Goal: Task Accomplishment & Management: Use online tool/utility

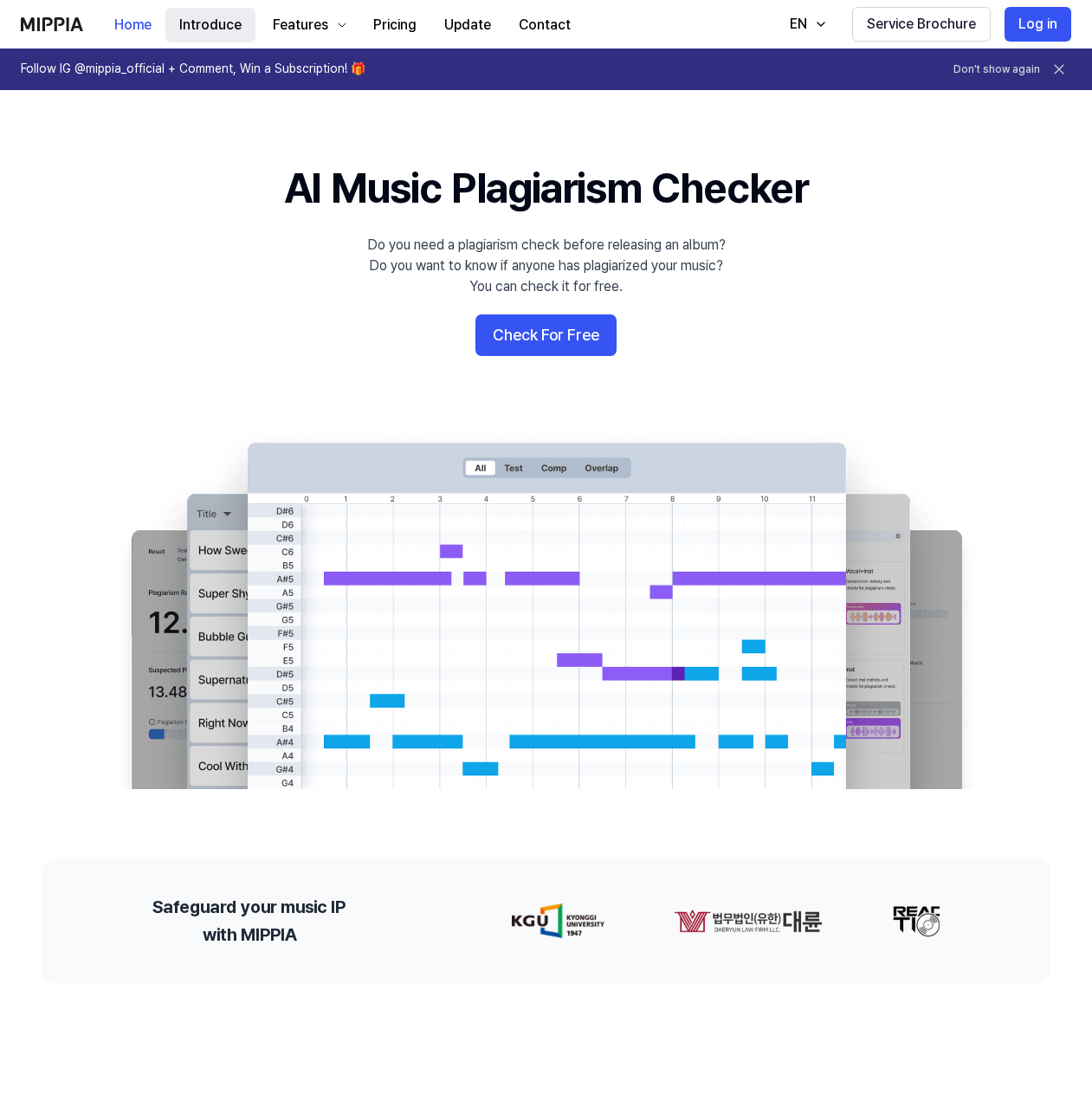
click at [216, 22] on button "Introduce" at bounding box center [211, 24] width 90 height 35
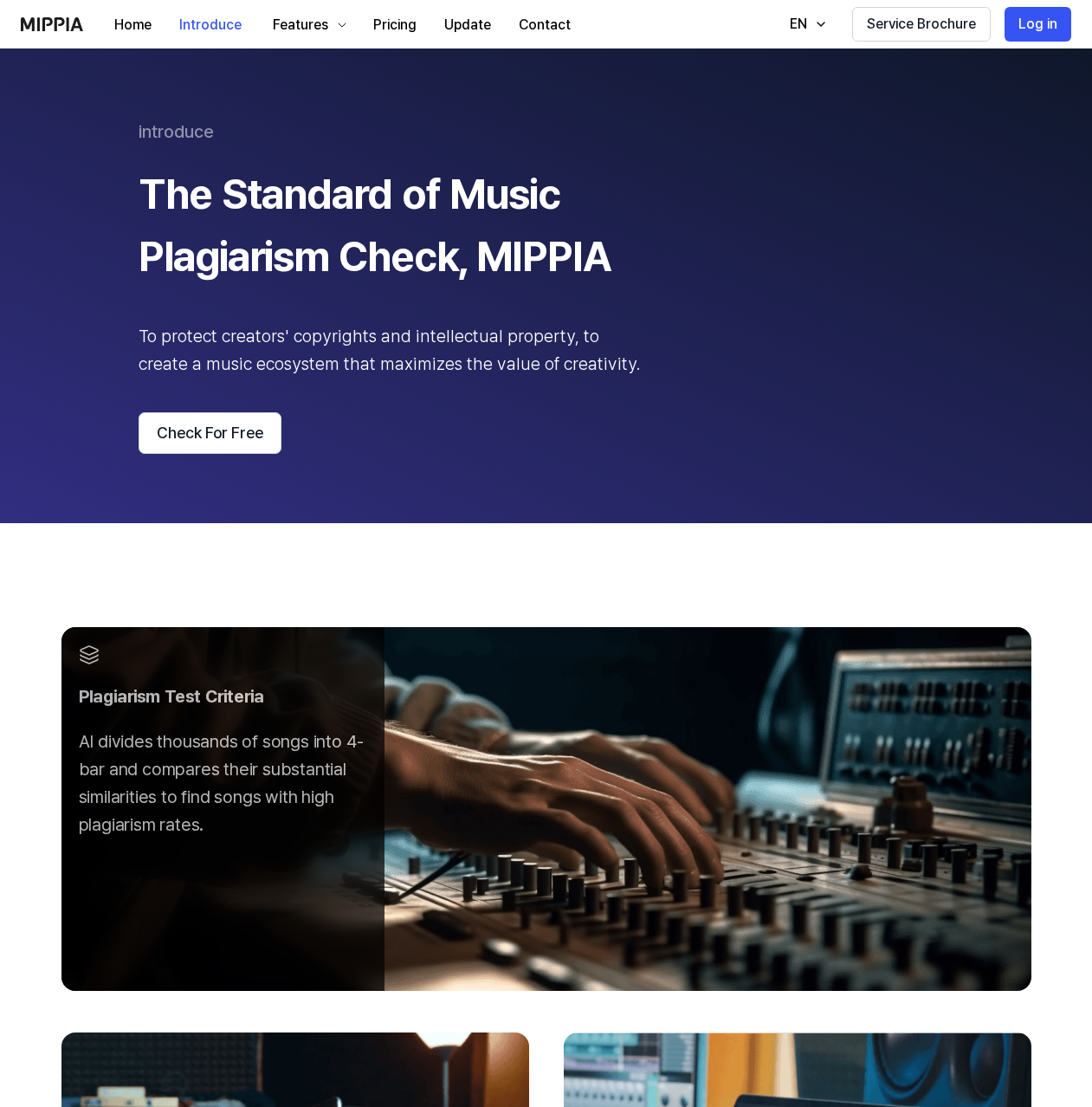
click at [807, 229] on div "introduce The Standard of Music Plagiarism Check, MIPPIA To protect creators' c…" at bounding box center [545, 286] width 815 height 336
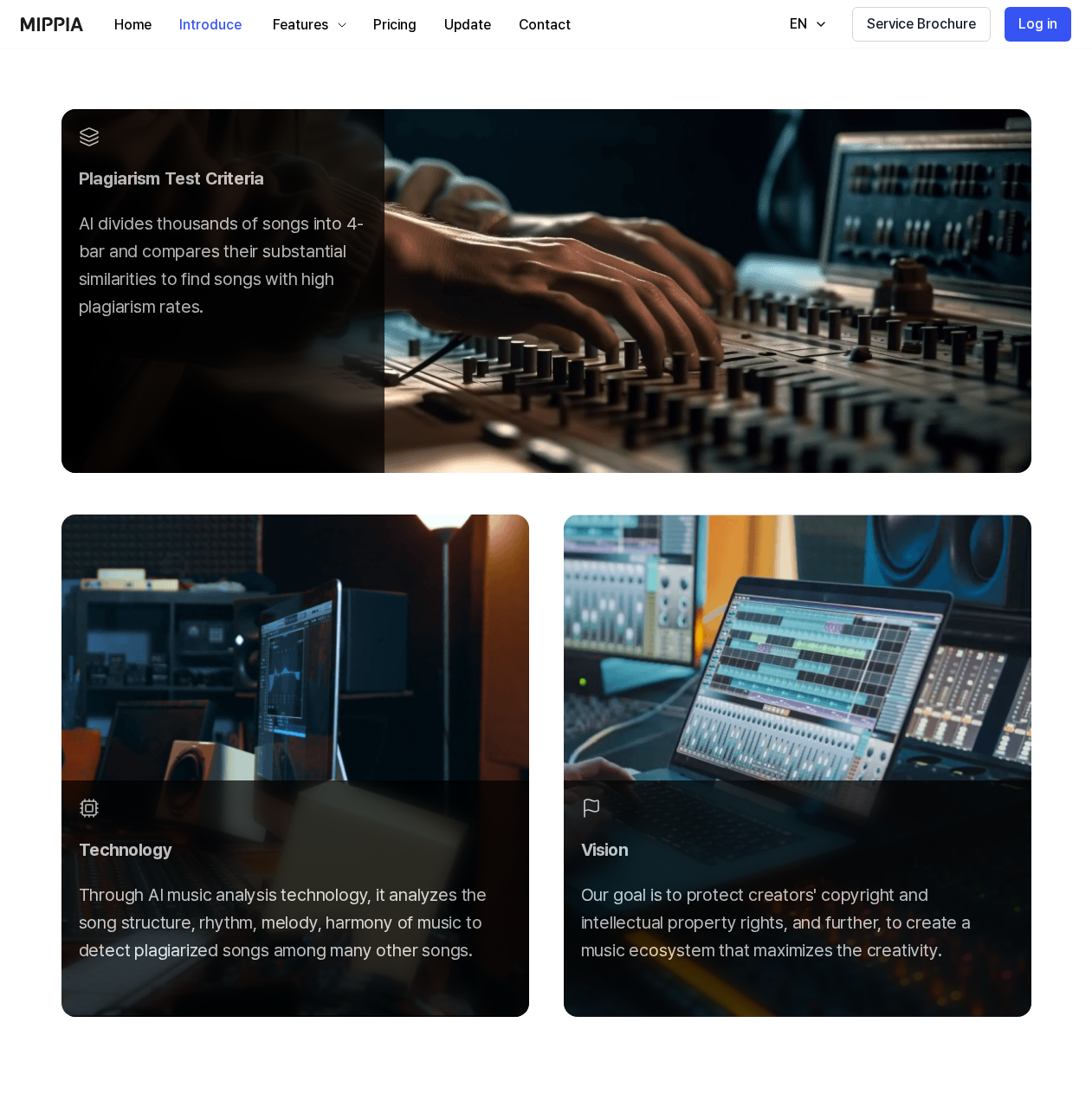
scroll to position [483, 0]
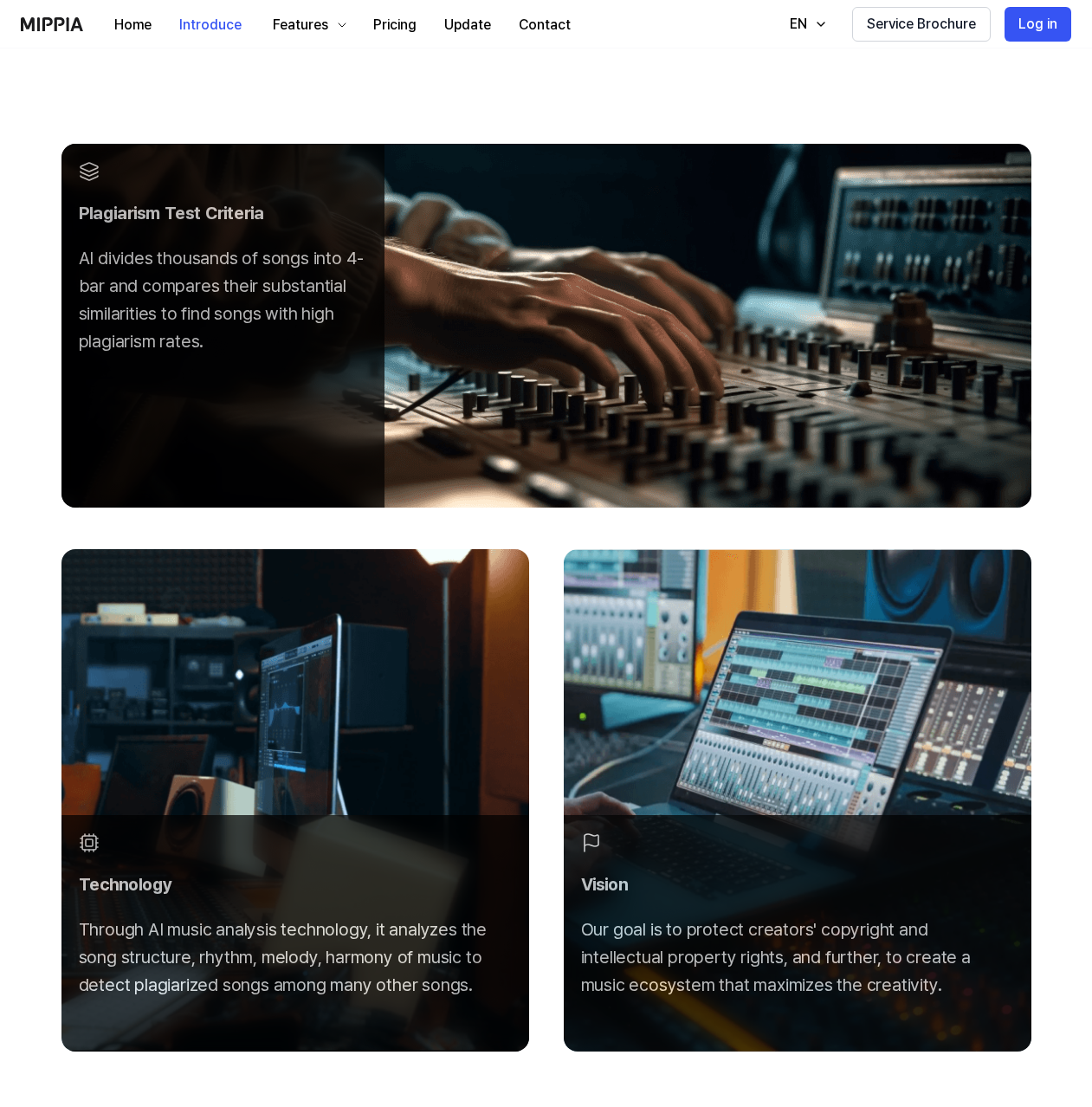
click at [532, 100] on div "Plagiarism Test Criteria AI divides thousands of songs into 4-bar and compares …" at bounding box center [546, 615] width 1092 height 1150
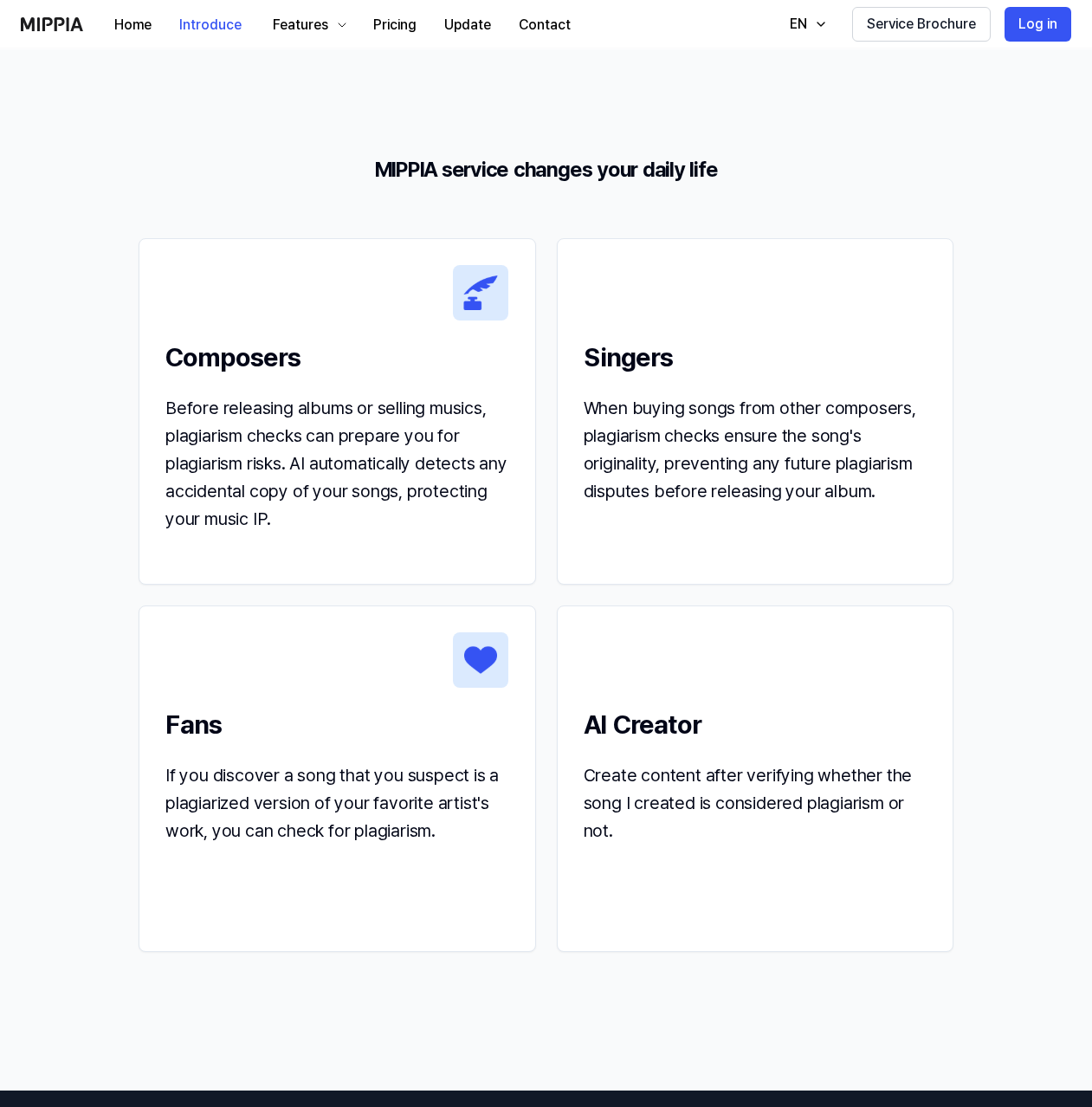
scroll to position [1627, 0]
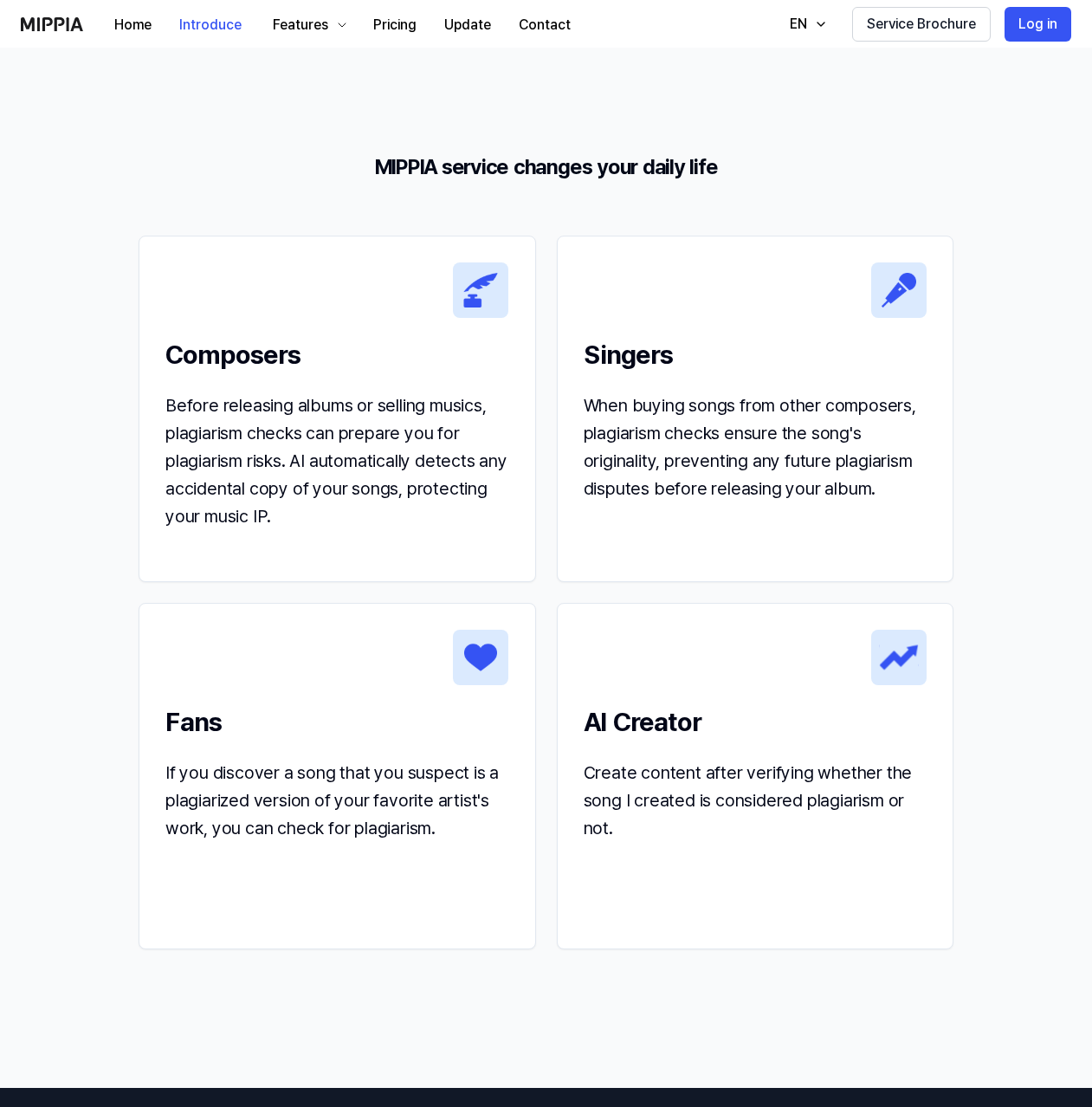
click at [784, 668] on div "AI Creator Create content after verifying whether the song I created is conside…" at bounding box center [756, 735] width 396 height 264
click at [688, 725] on h2 "AI Creator" at bounding box center [755, 721] width 343 height 39
click at [811, 827] on div "Create content after verifying whether the song I created is considered plagiar…" at bounding box center [755, 800] width 343 height 83
click at [899, 650] on img at bounding box center [898, 657] width 55 height 55
click at [997, 602] on section "MIPPIA service changes your daily life Composers Before releasing albums or sel…" at bounding box center [546, 568] width 1092 height 1041
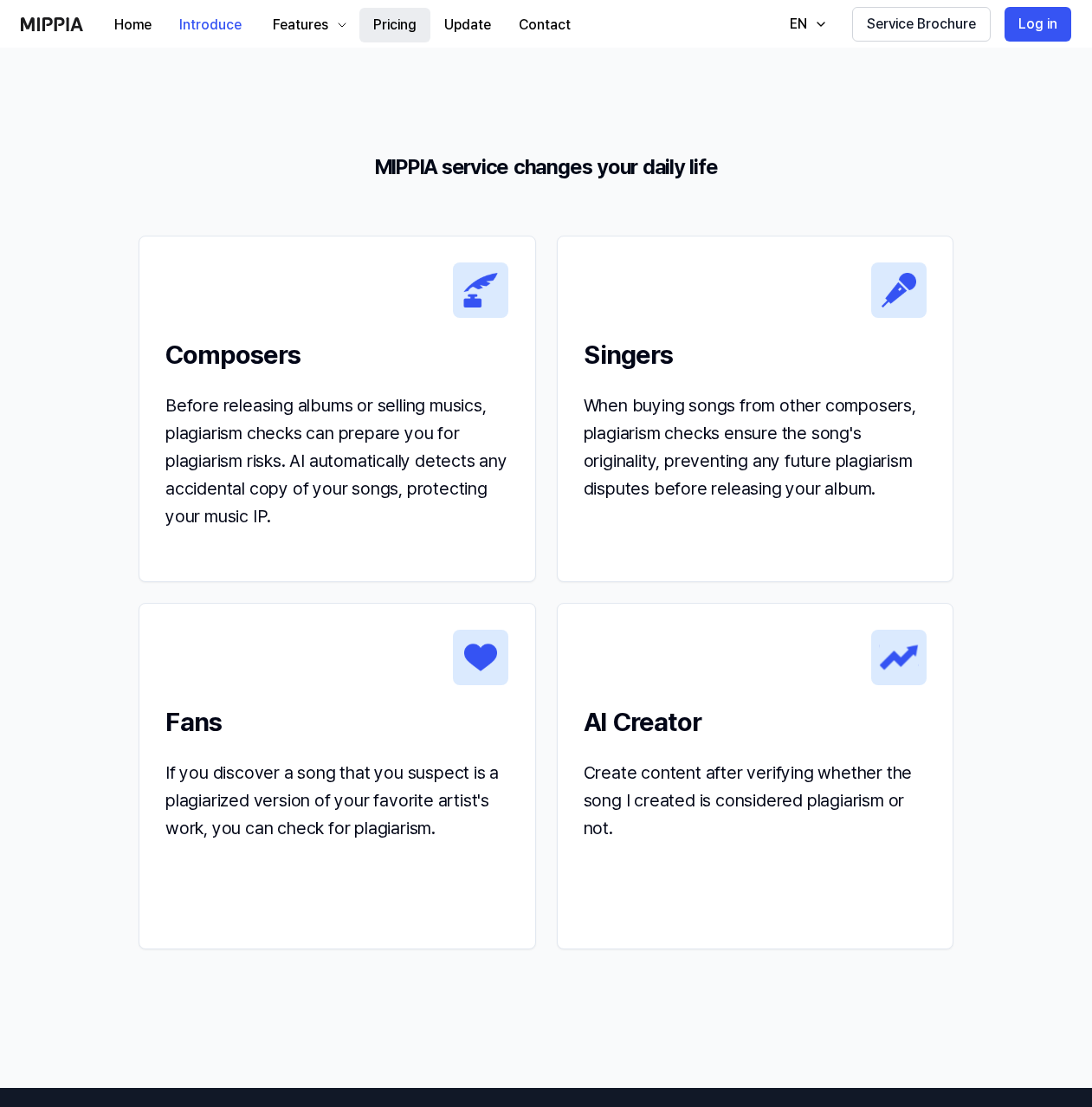
click at [398, 24] on button "Pricing" at bounding box center [396, 24] width 71 height 35
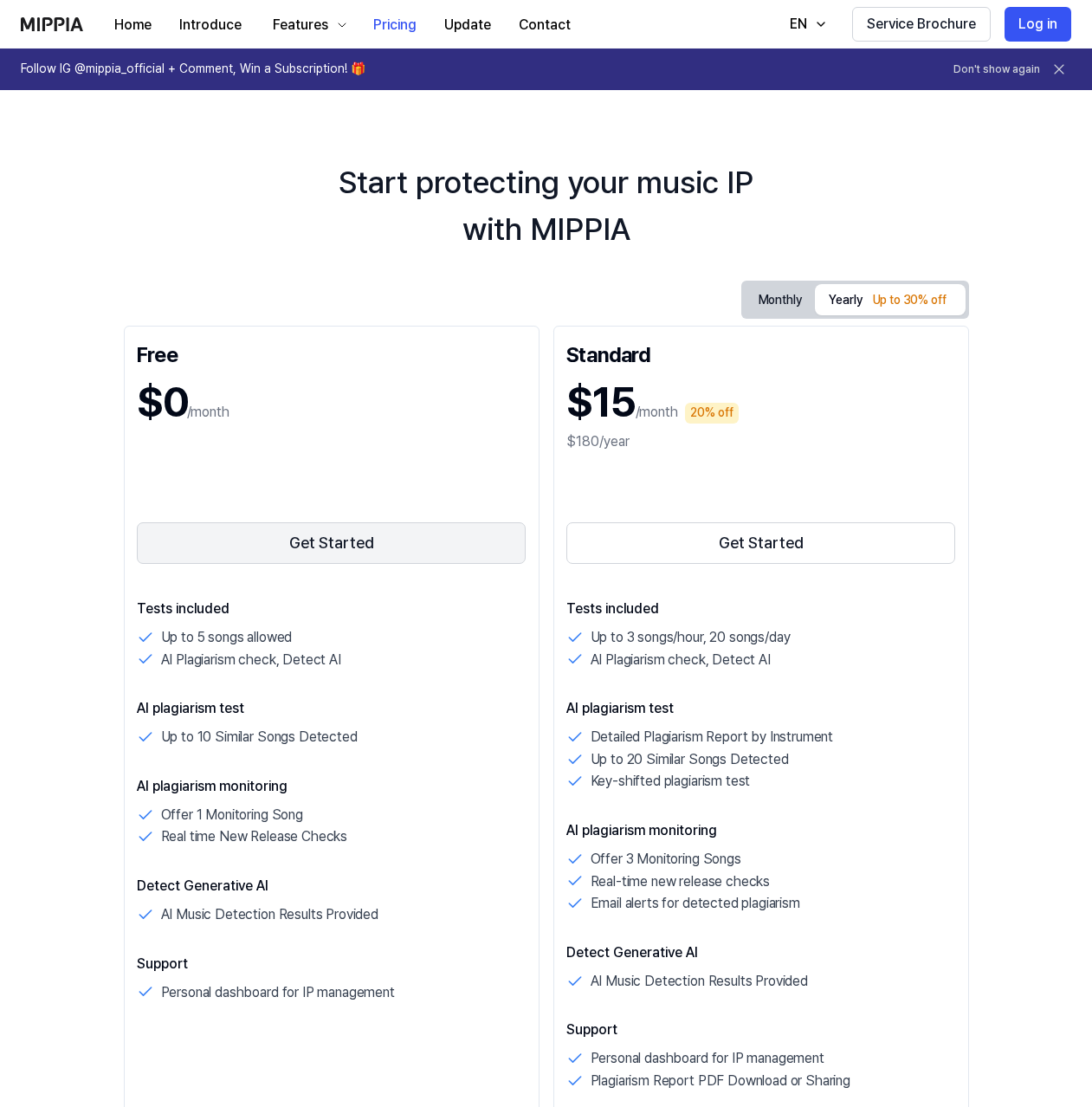
click at [364, 542] on button "Get Started" at bounding box center [332, 543] width 390 height 41
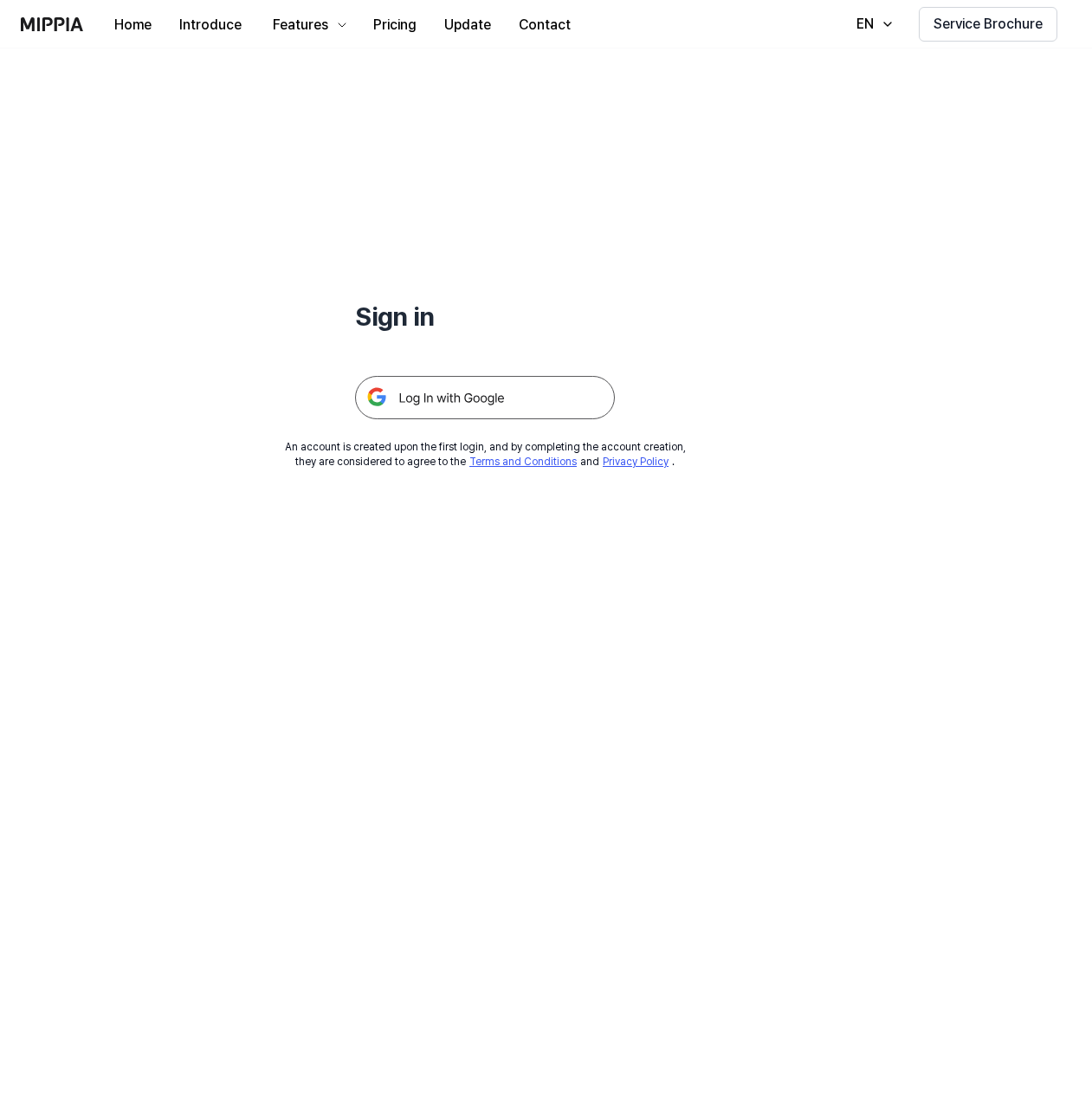
click at [451, 404] on img at bounding box center [485, 398] width 260 height 43
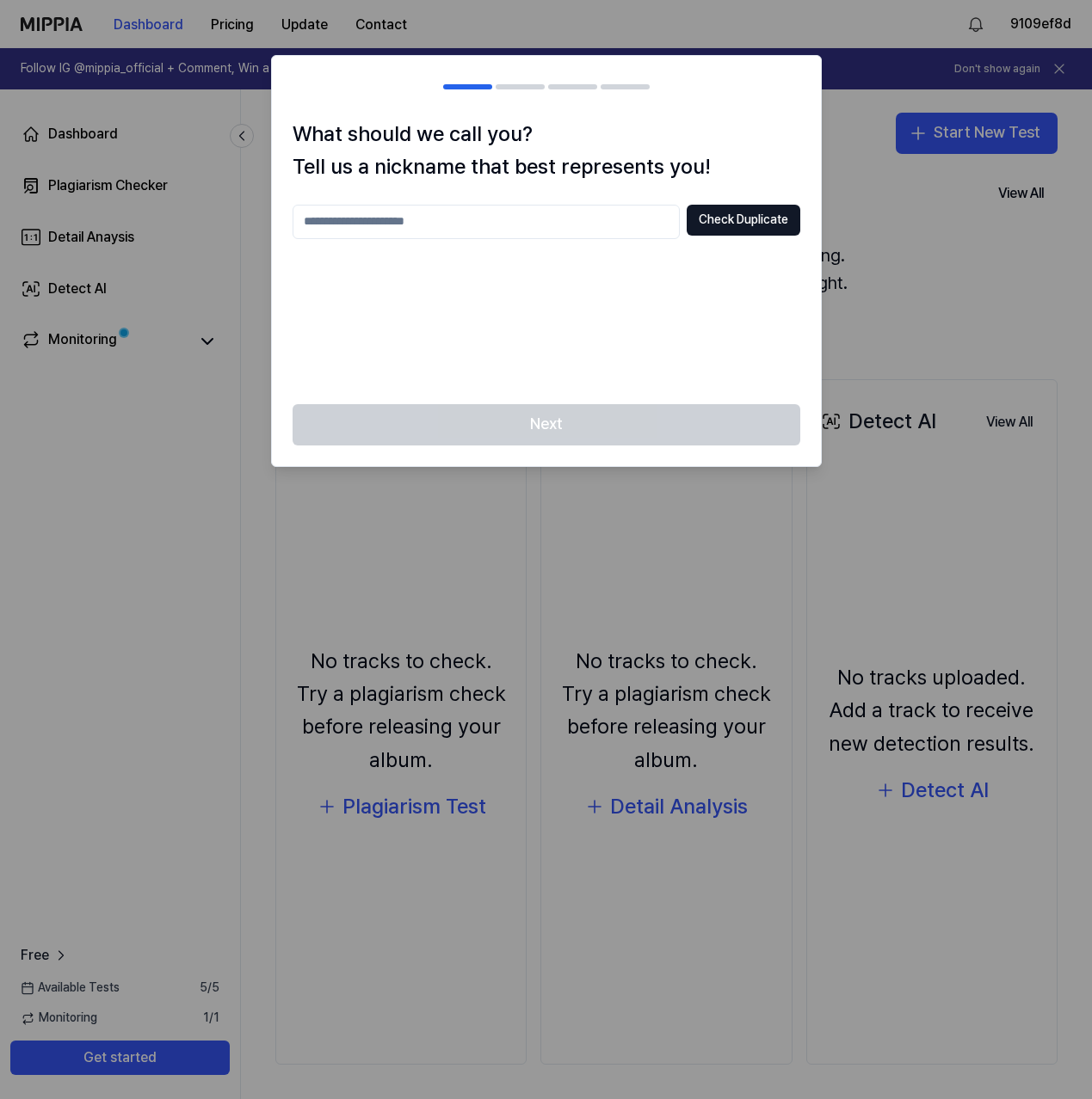
click at [536, 228] on input "text" at bounding box center [485, 221] width 387 height 35
click at [438, 219] on input "text" at bounding box center [485, 221] width 387 height 35
drag, startPoint x: 497, startPoint y: 221, endPoint x: 231, endPoint y: 205, distance: 266.5
click at [231, 205] on body "Dashboard Pricing Update Contact 9109ef8d Follow IG @mippia_official + Comment,…" at bounding box center [546, 550] width 1092 height 1099
type input "*******"
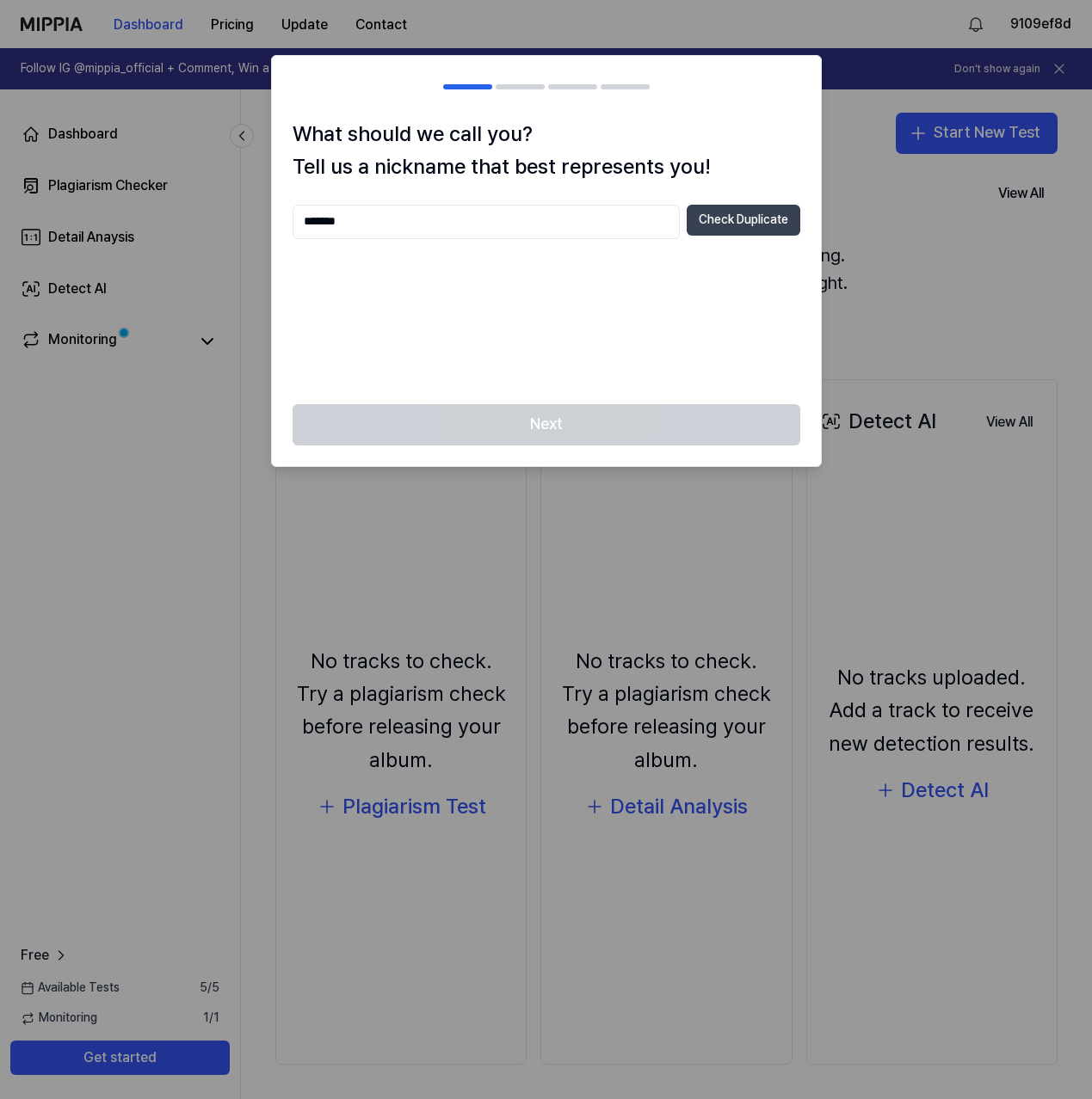
click at [753, 228] on button "Check Duplicate" at bounding box center [744, 219] width 114 height 31
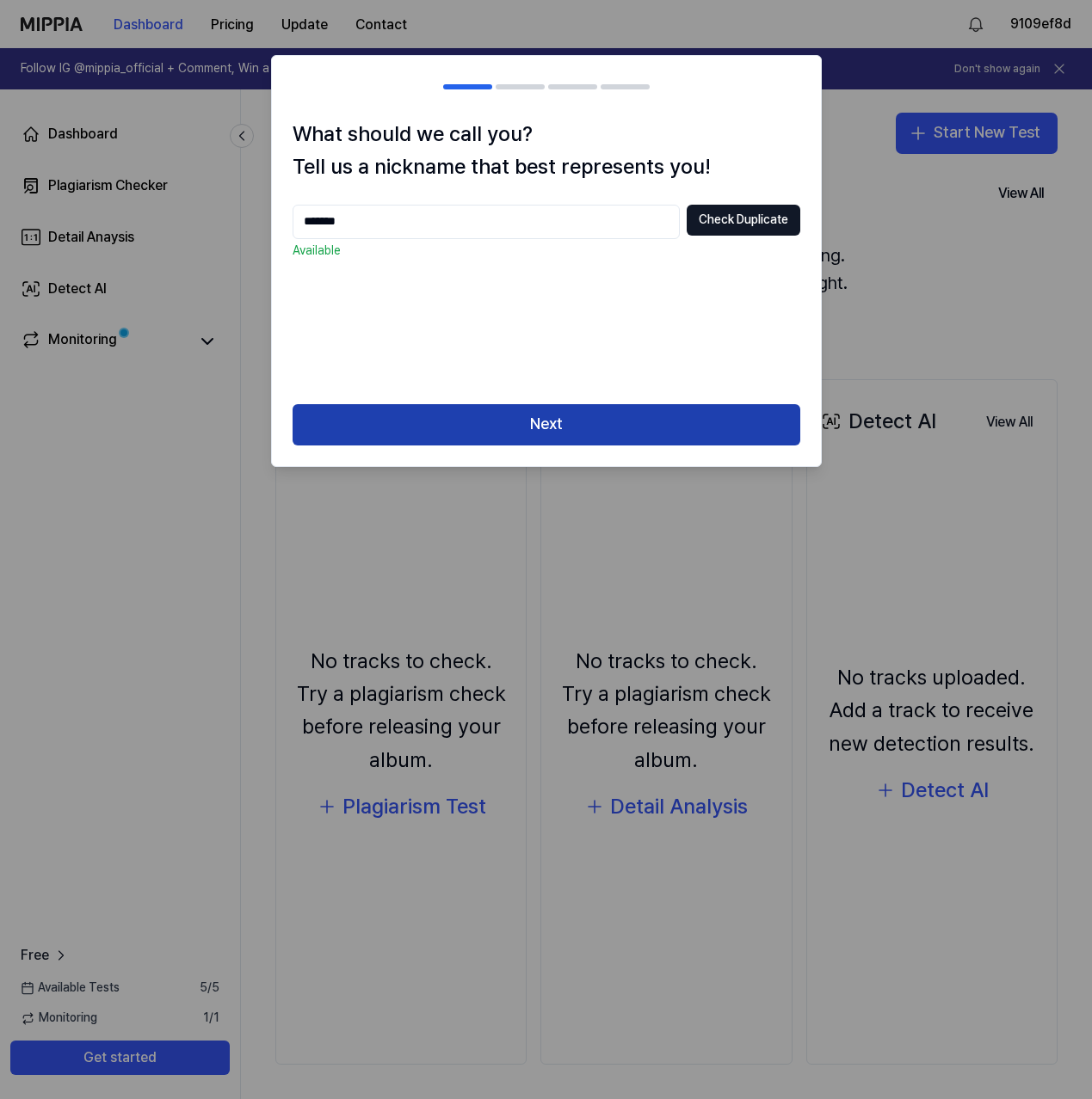
click at [581, 424] on button "Next" at bounding box center [546, 424] width 508 height 41
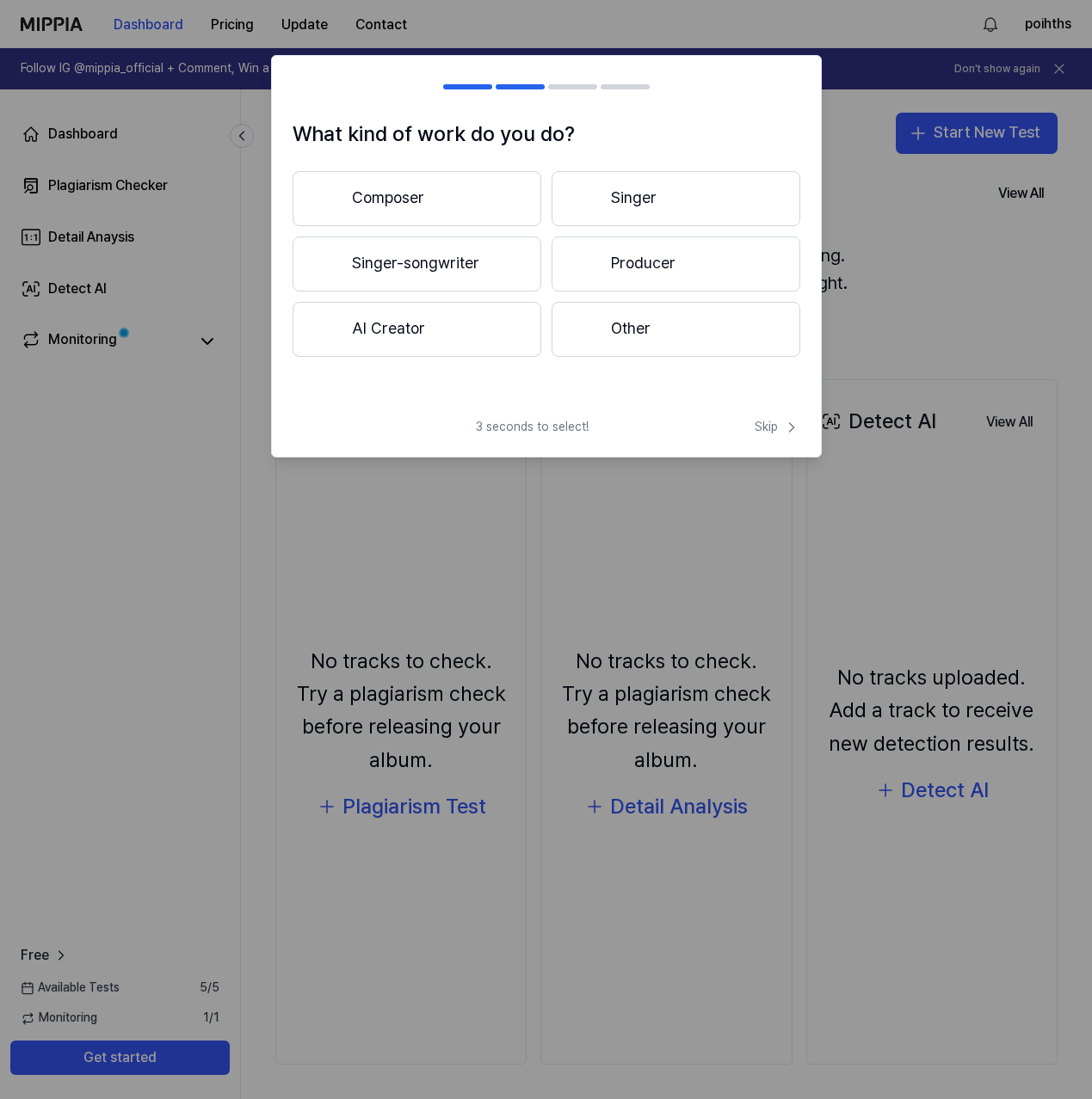
click at [447, 208] on button "Composer" at bounding box center [416, 198] width 248 height 55
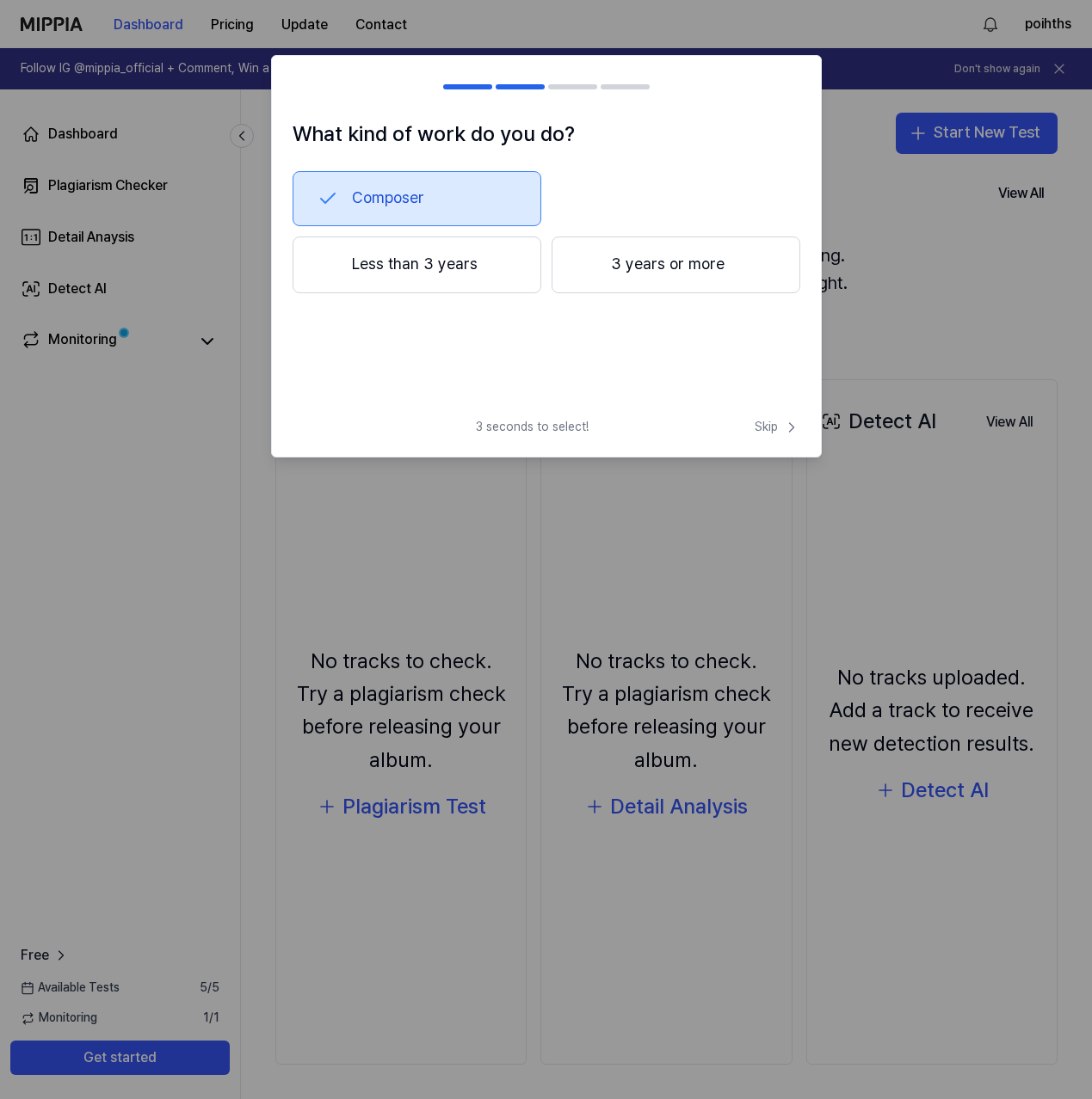
click at [491, 280] on button "Less than 3 years" at bounding box center [416, 264] width 248 height 57
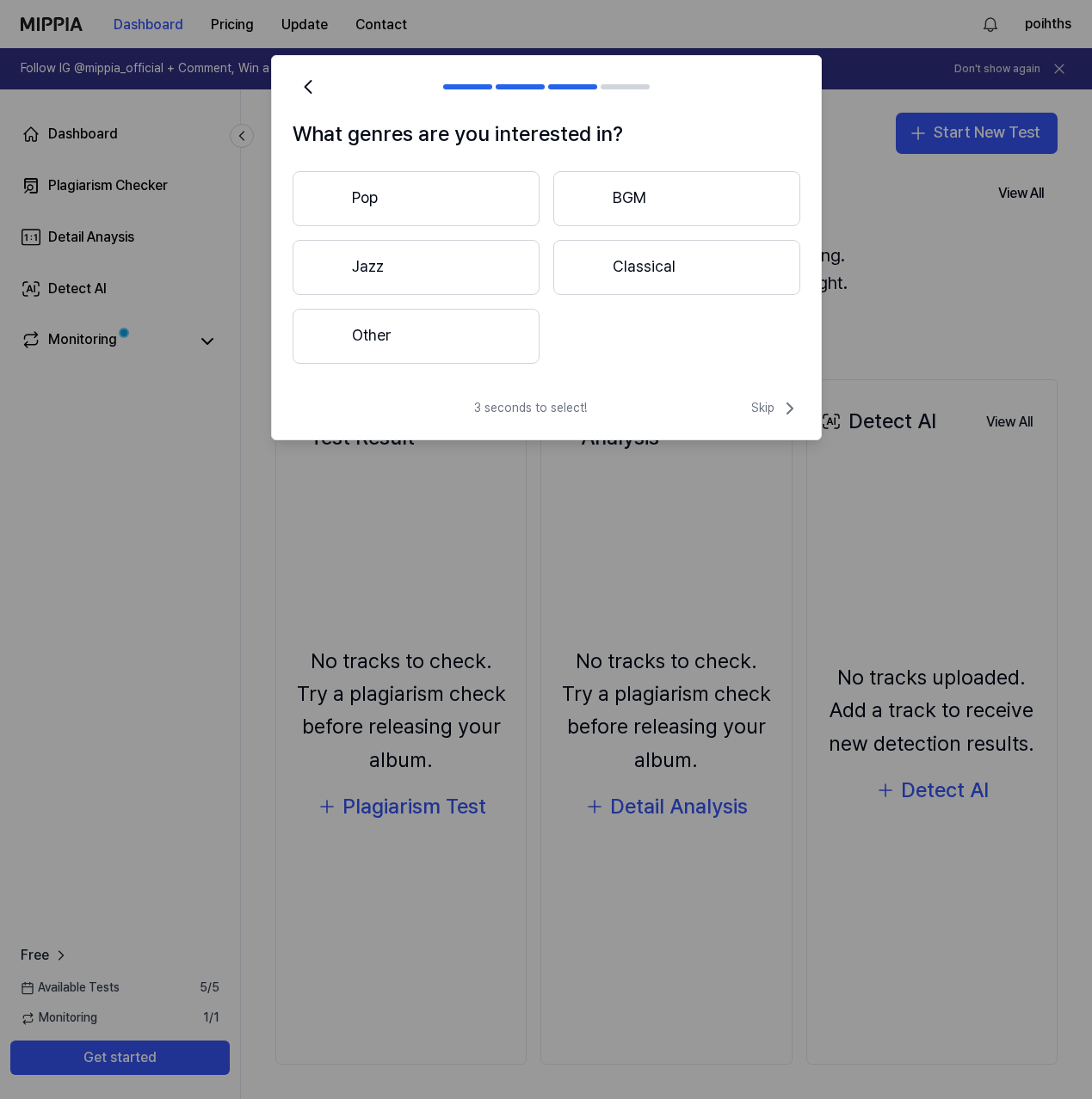
click at [634, 279] on button "Classical" at bounding box center [677, 267] width 247 height 55
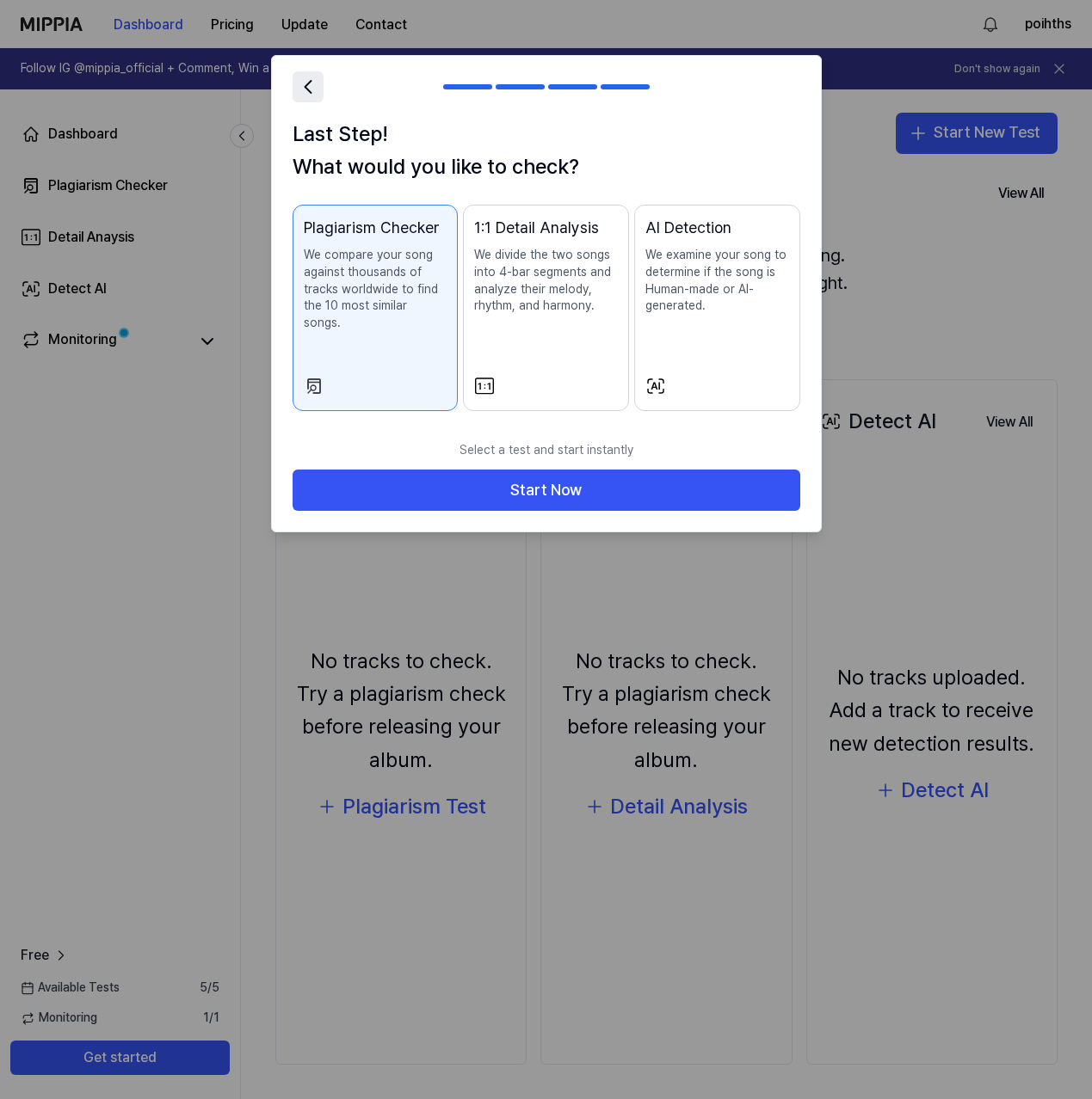
click at [305, 87] on icon at bounding box center [307, 87] width 6 height 12
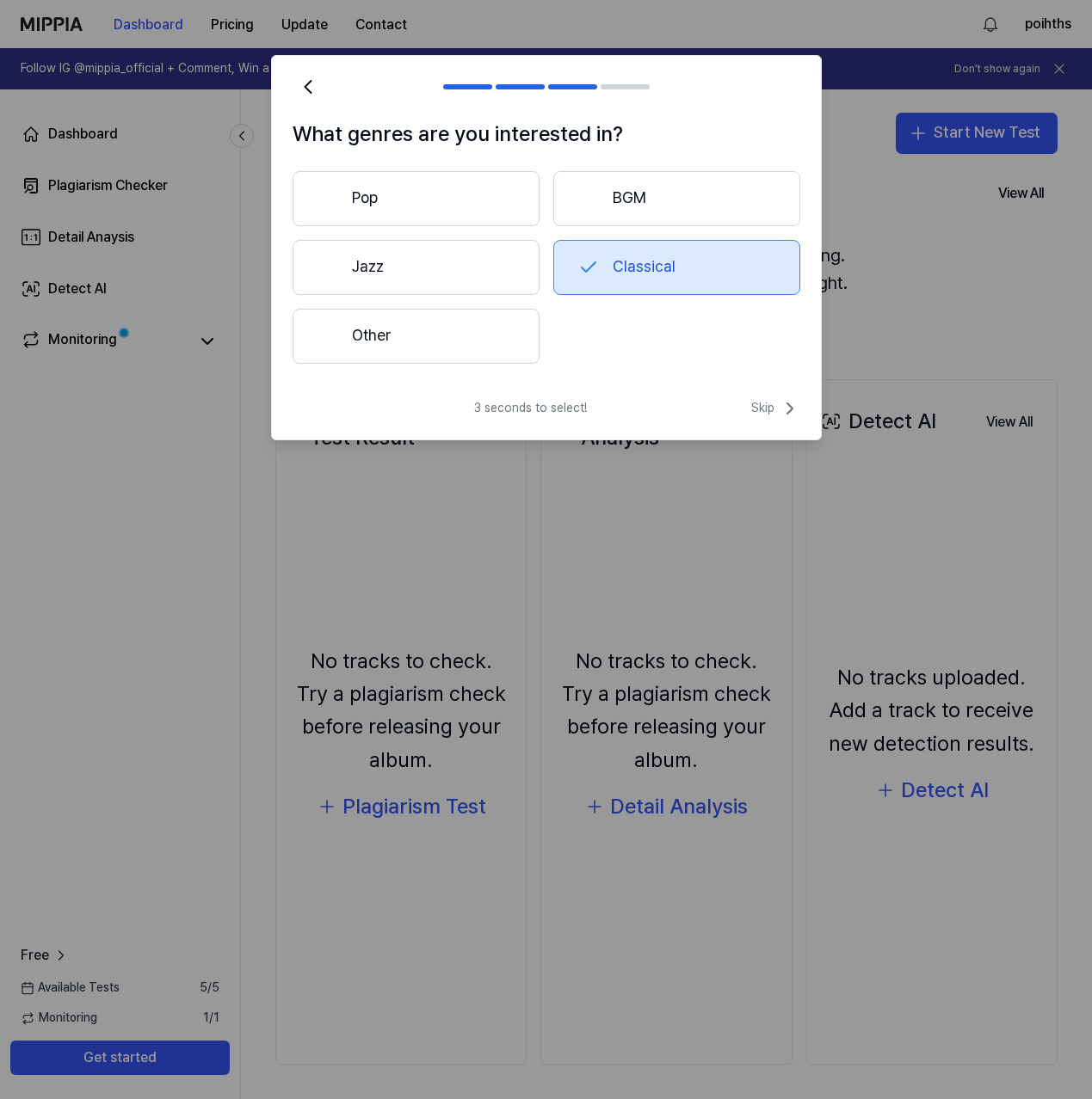
click at [430, 348] on button "Other" at bounding box center [415, 336] width 247 height 55
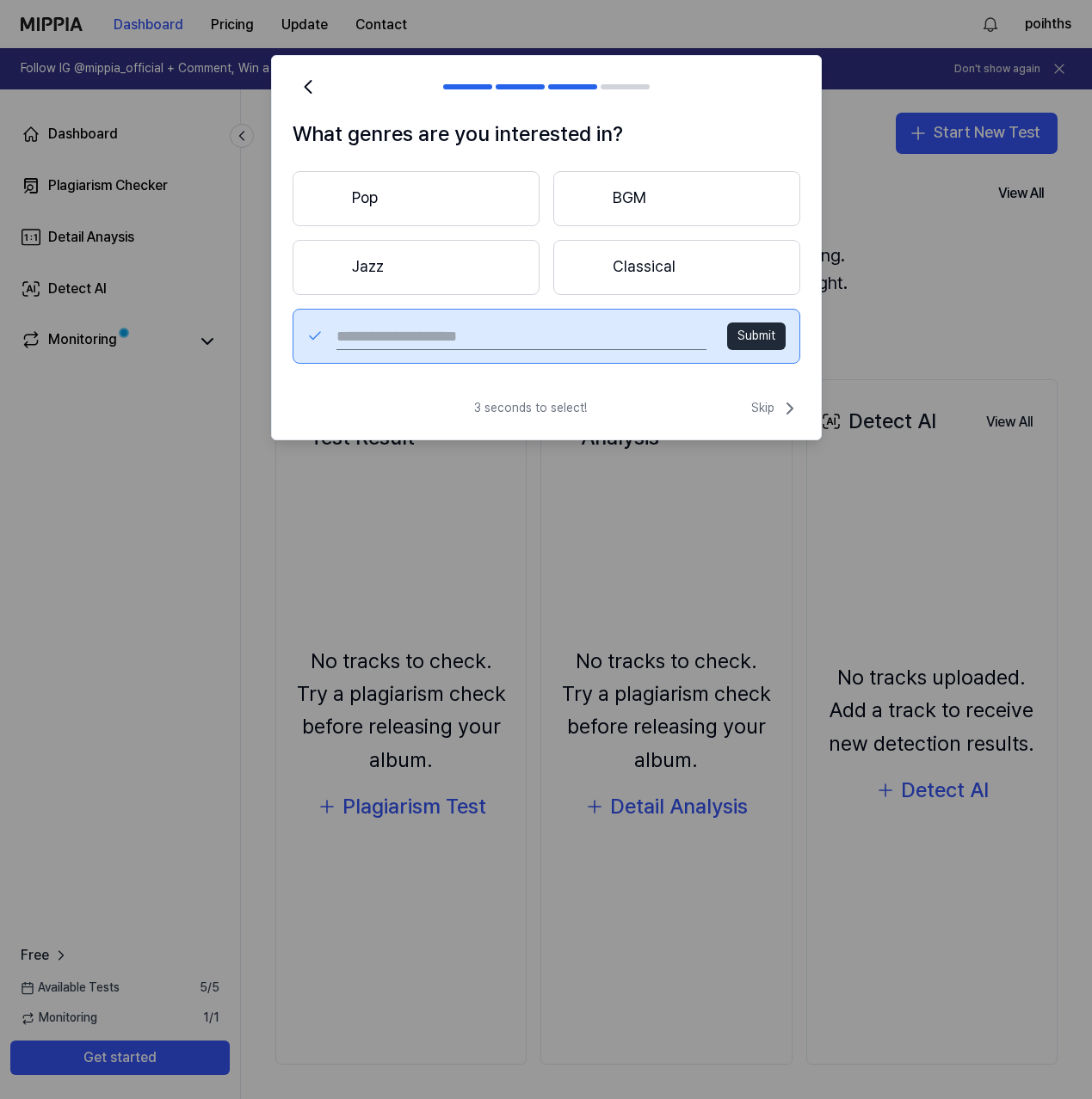
click at [431, 343] on input "text" at bounding box center [520, 336] width 369 height 27
type input "**********"
click at [742, 342] on button "Submit" at bounding box center [756, 336] width 59 height 27
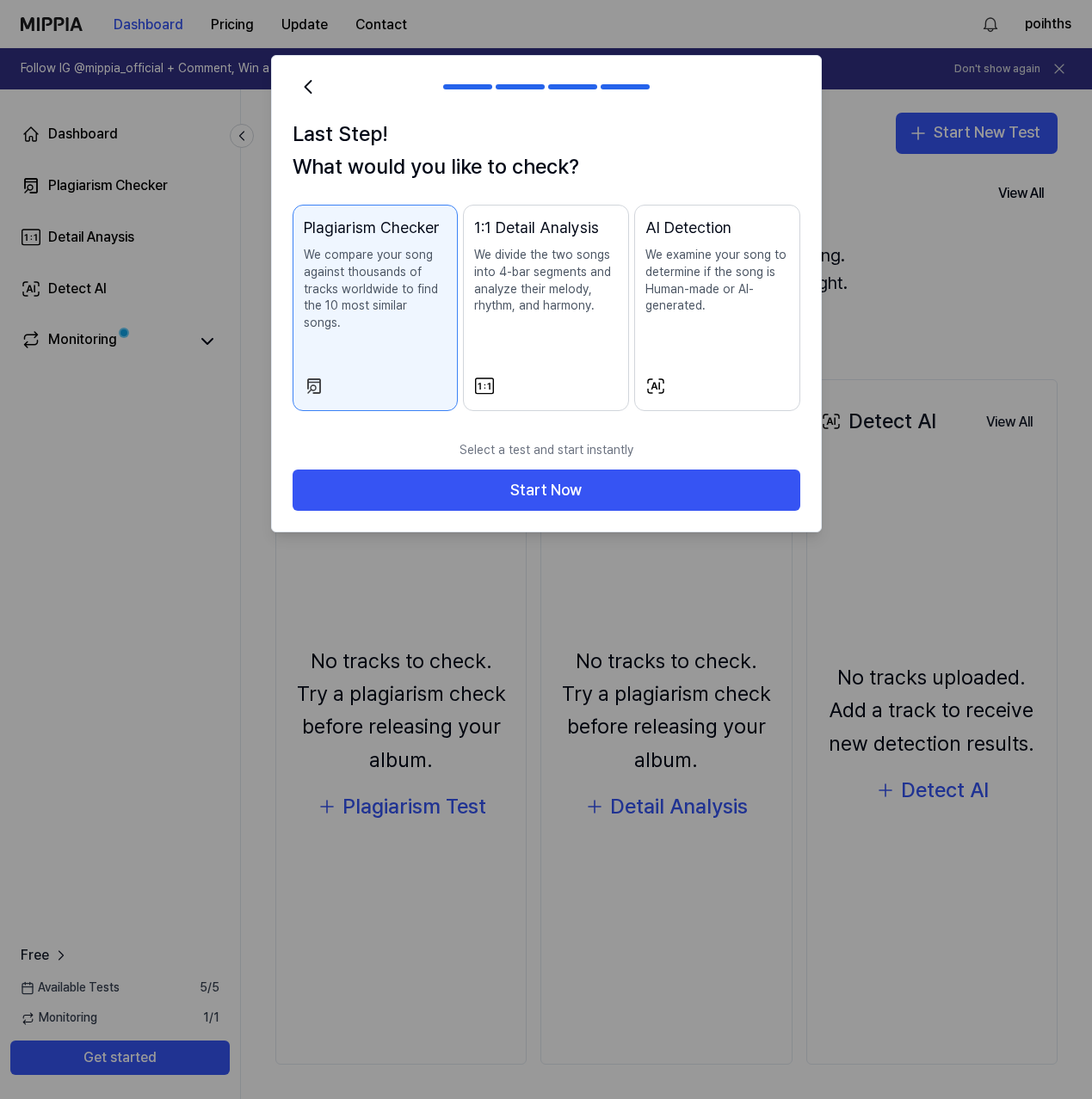
click at [696, 325] on div "AI Detection We examine your song to determine if the song is Human-made or AI-…" at bounding box center [717, 282] width 144 height 133
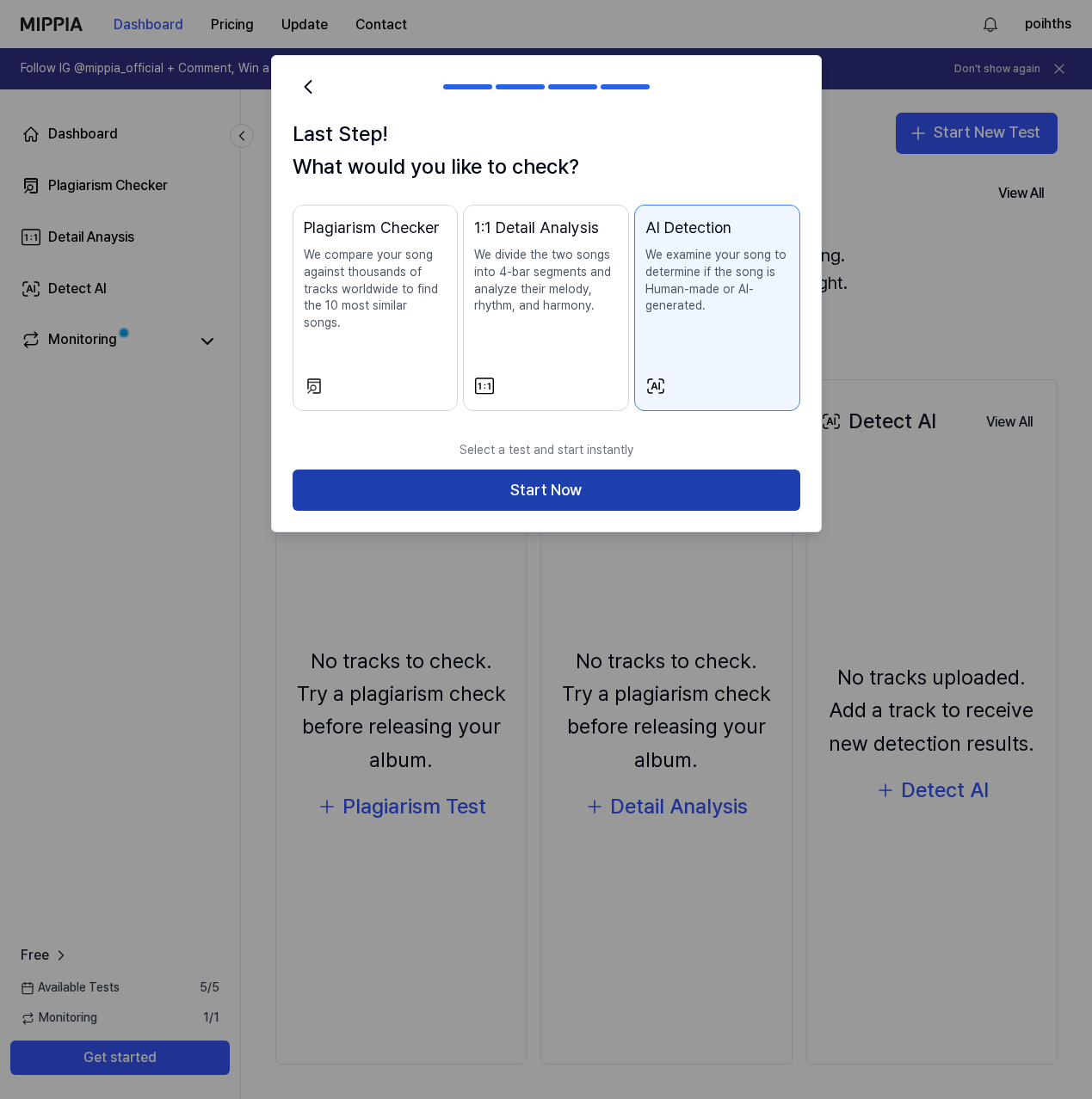
click at [606, 476] on button "Start Now" at bounding box center [546, 490] width 508 height 41
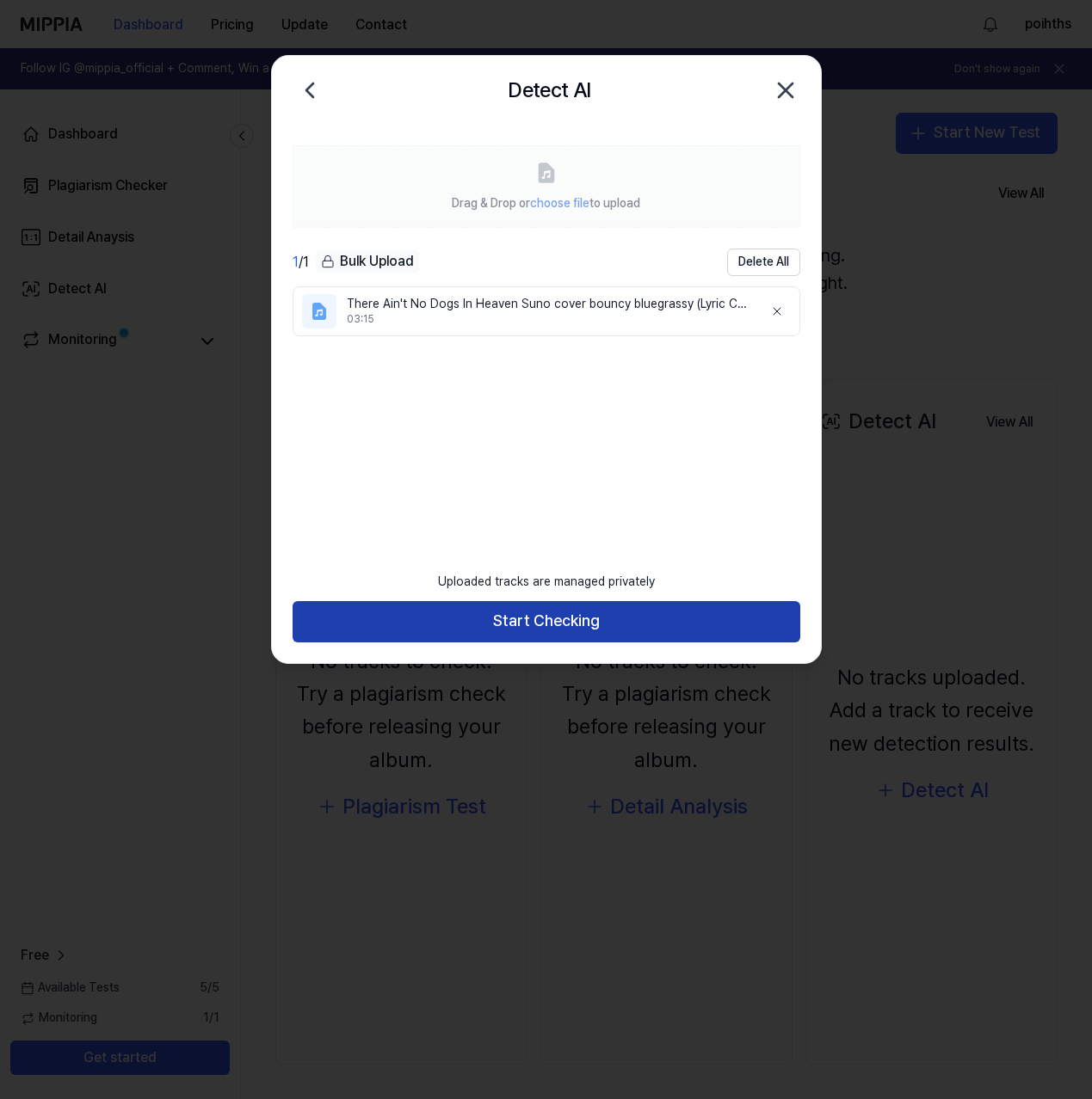
click at [582, 607] on button "Start Checking" at bounding box center [546, 621] width 508 height 41
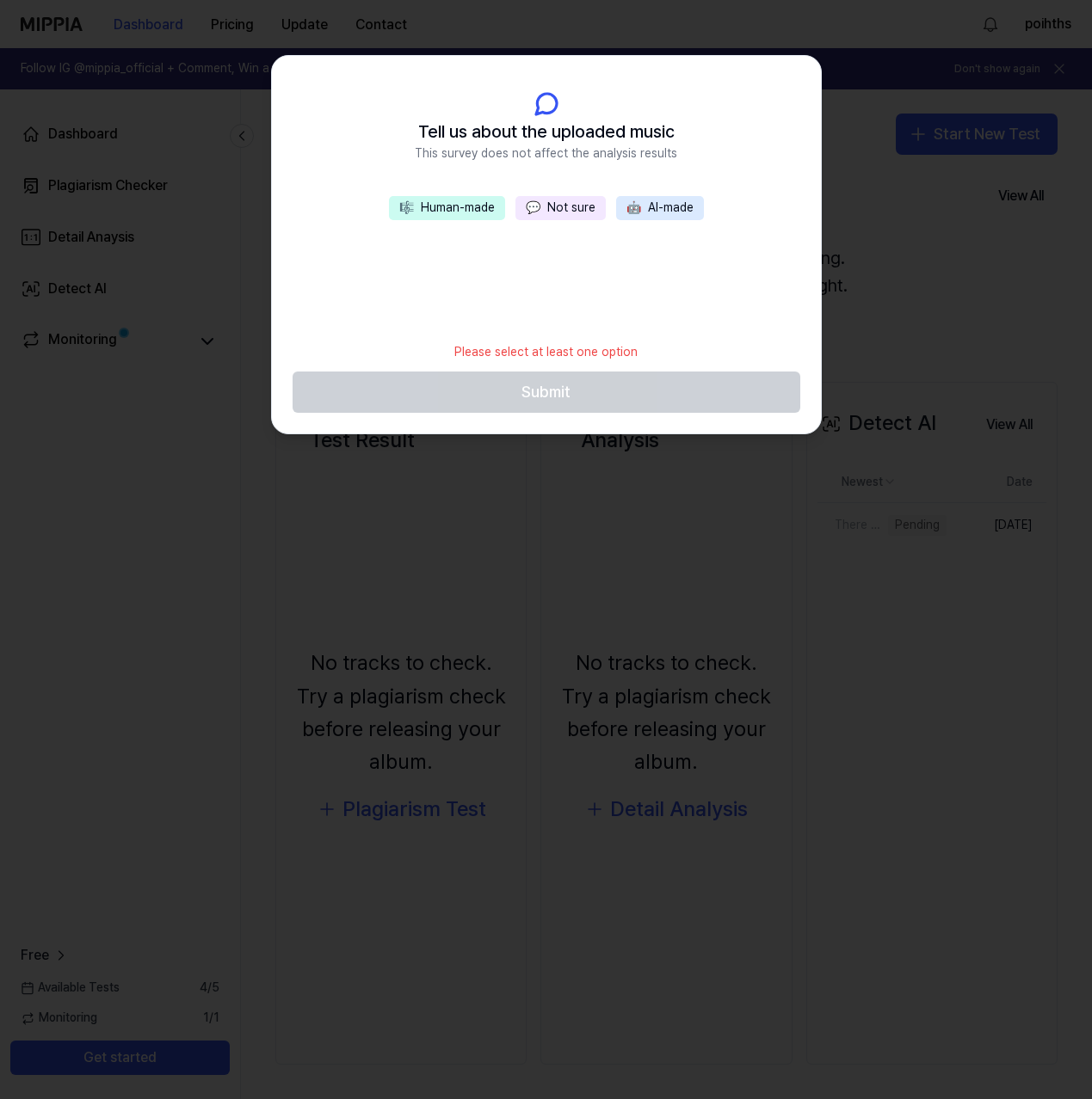
click at [563, 213] on button "💬 Not sure" at bounding box center [560, 208] width 91 height 24
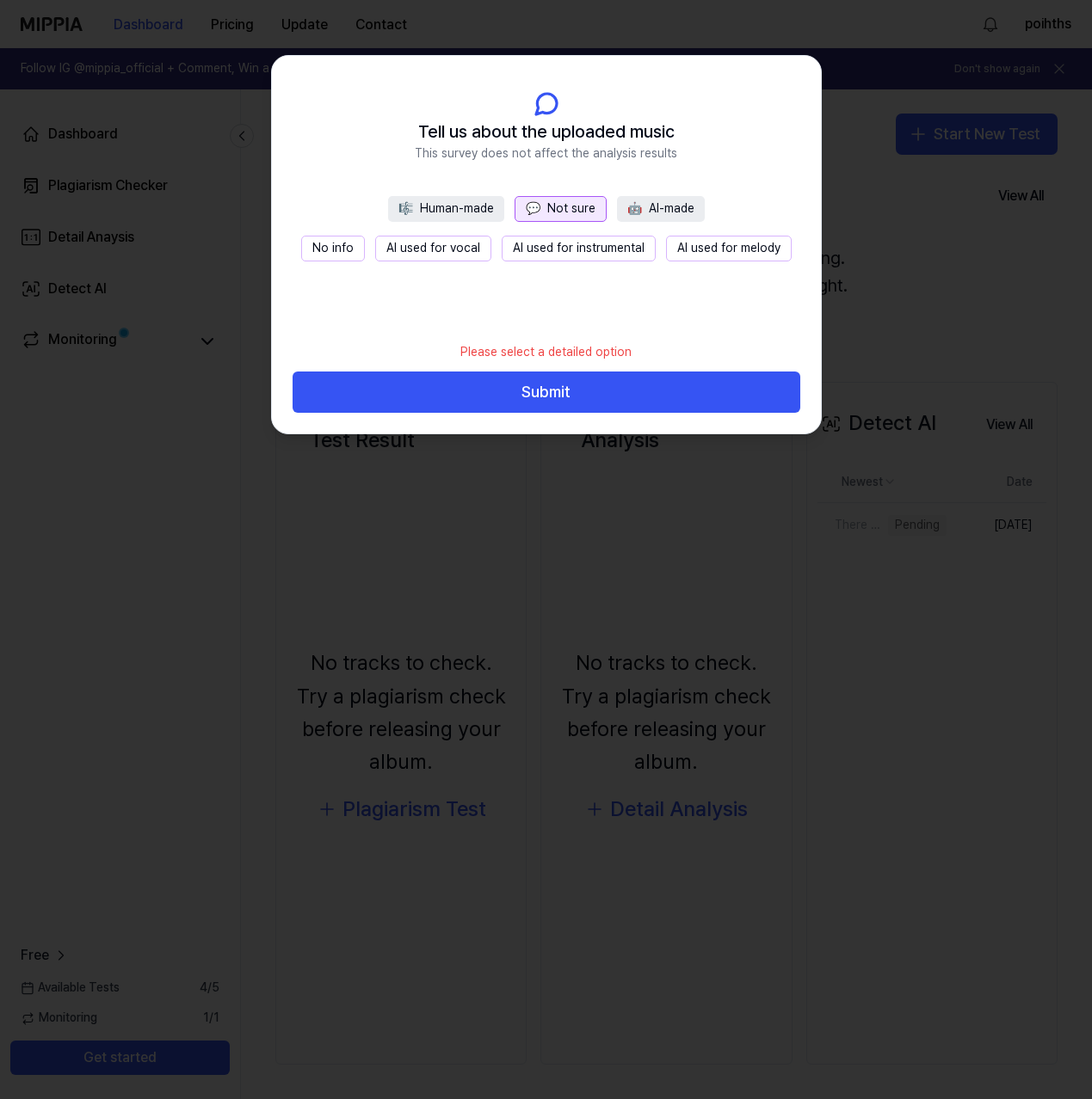
click at [335, 247] on button "No info" at bounding box center [333, 249] width 63 height 26
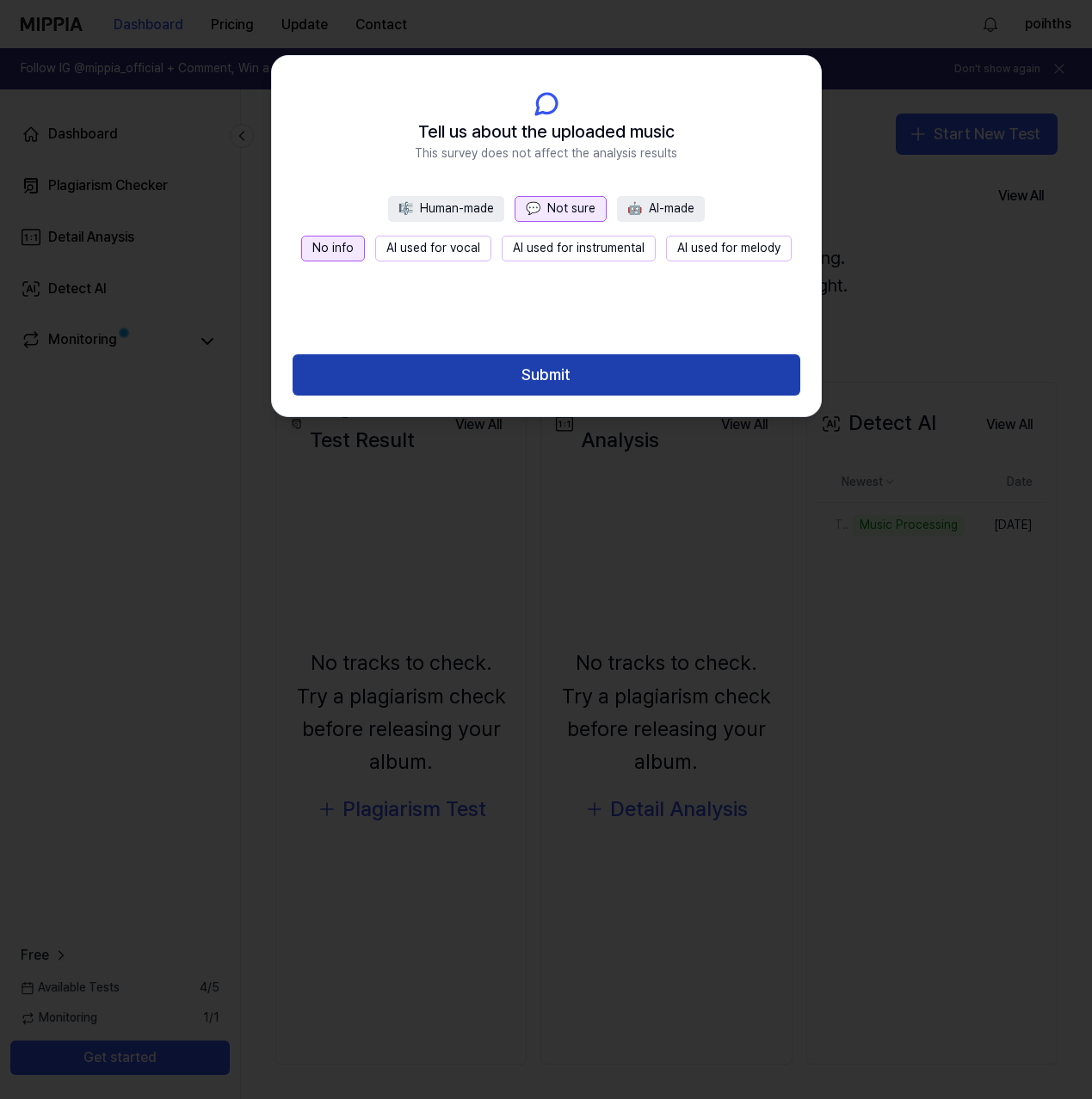
click at [538, 375] on button "Submit" at bounding box center [546, 375] width 508 height 41
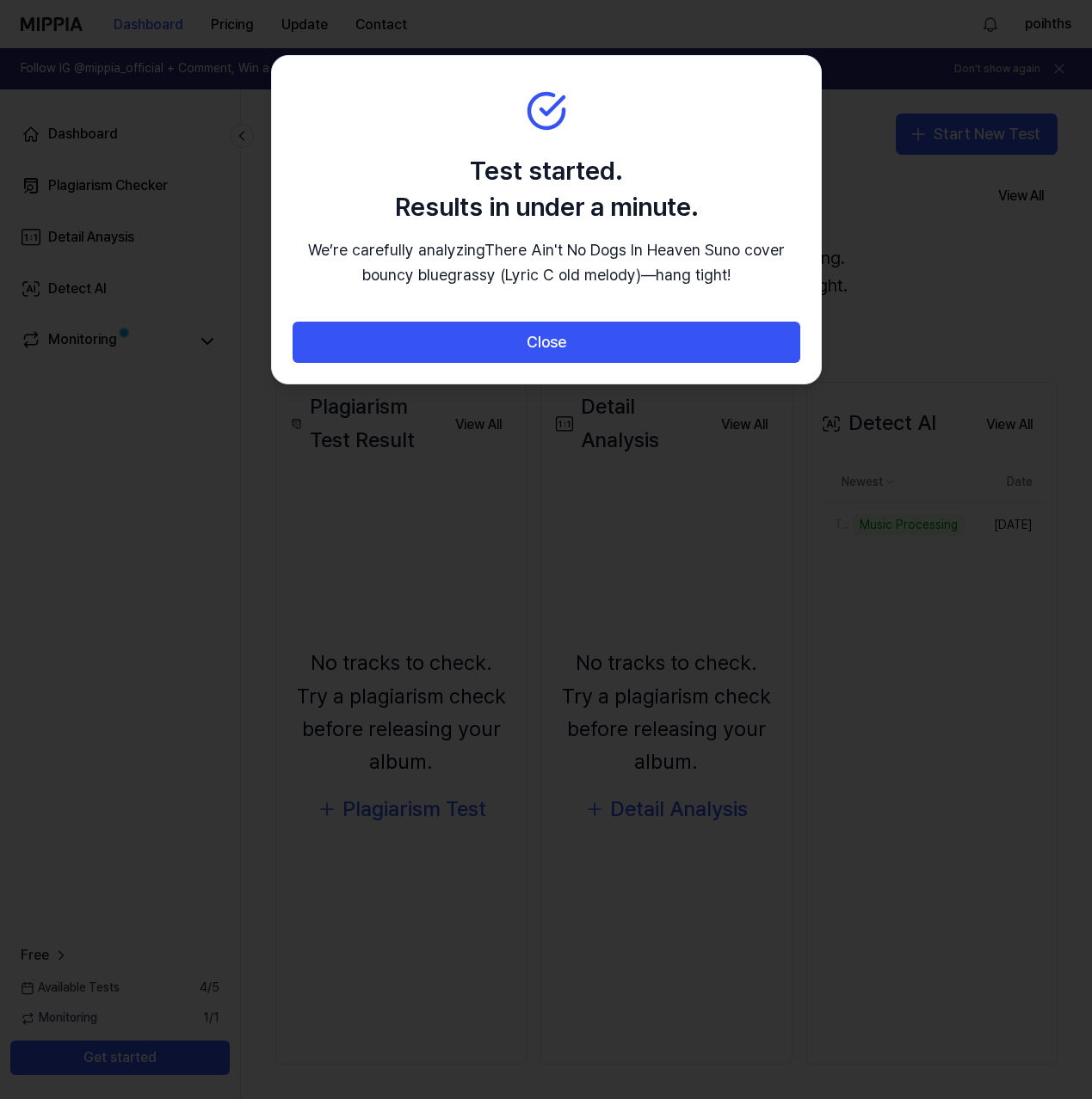
click at [538, 363] on button "Close" at bounding box center [546, 342] width 508 height 41
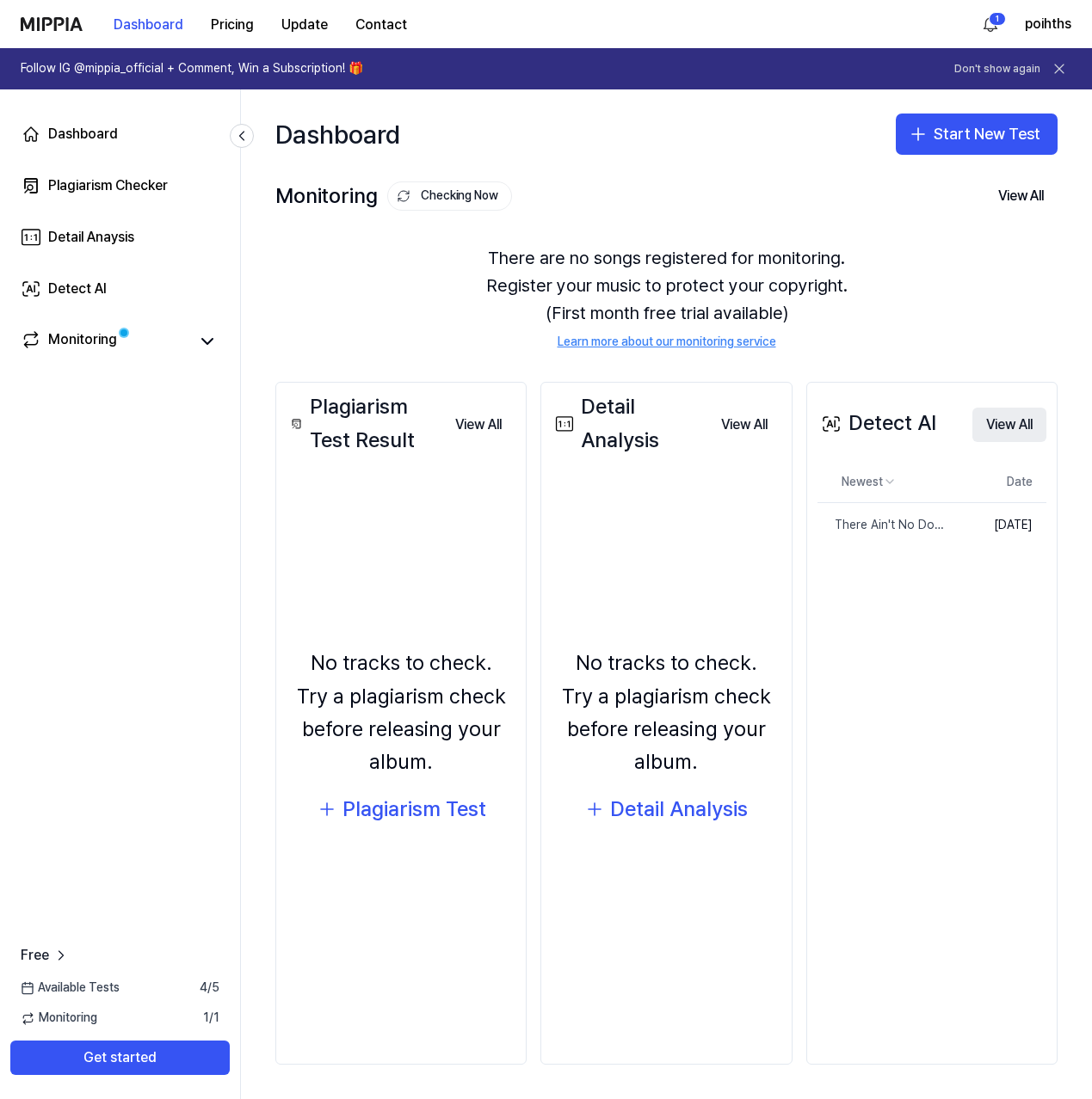
click at [994, 432] on button "View All" at bounding box center [1009, 424] width 74 height 35
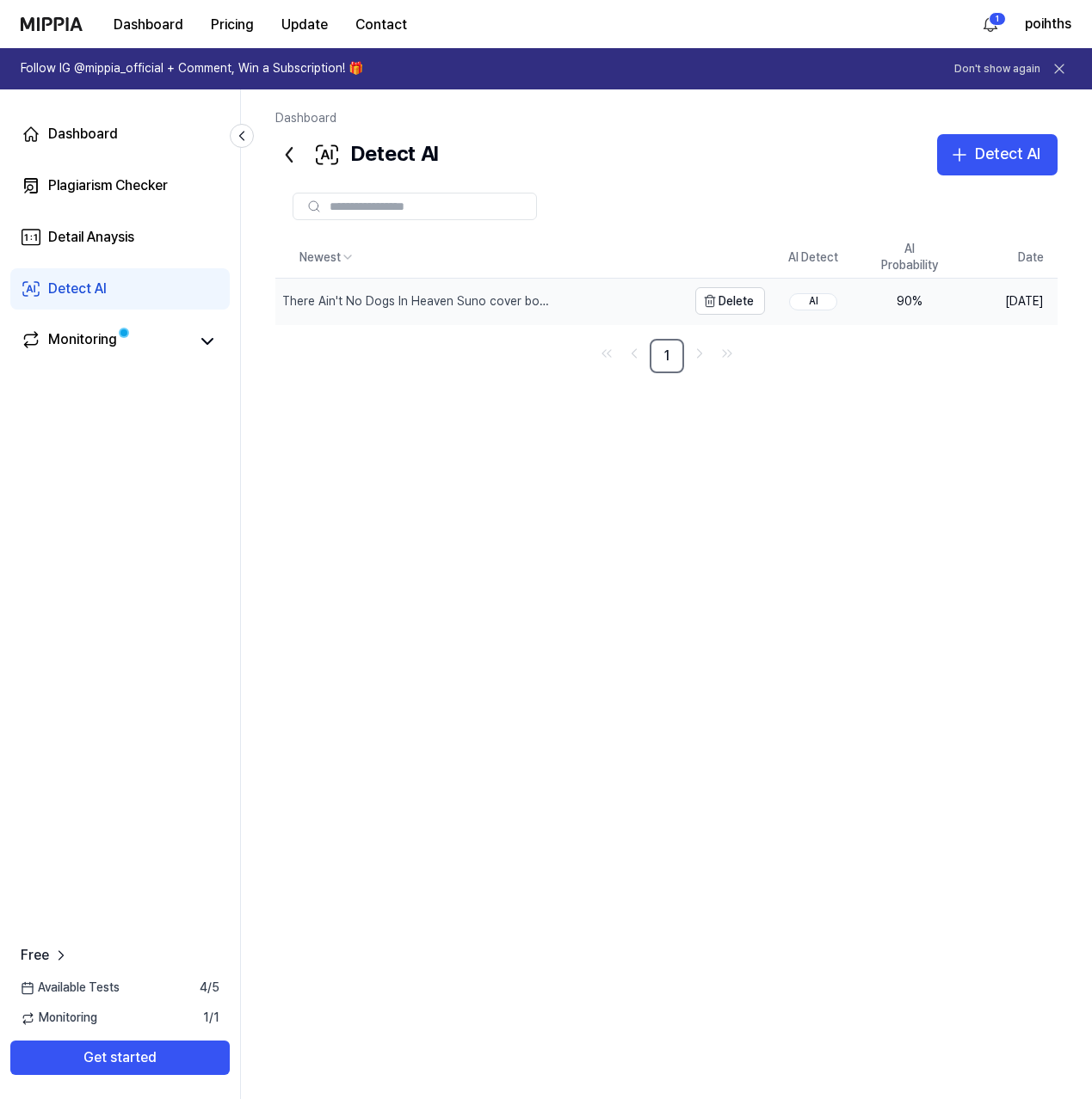
click at [467, 298] on div "There Ain't No Dogs In Heaven Suno cover bouncy bluegrassy (Lyric C old melody)" at bounding box center [416, 301] width 269 height 17
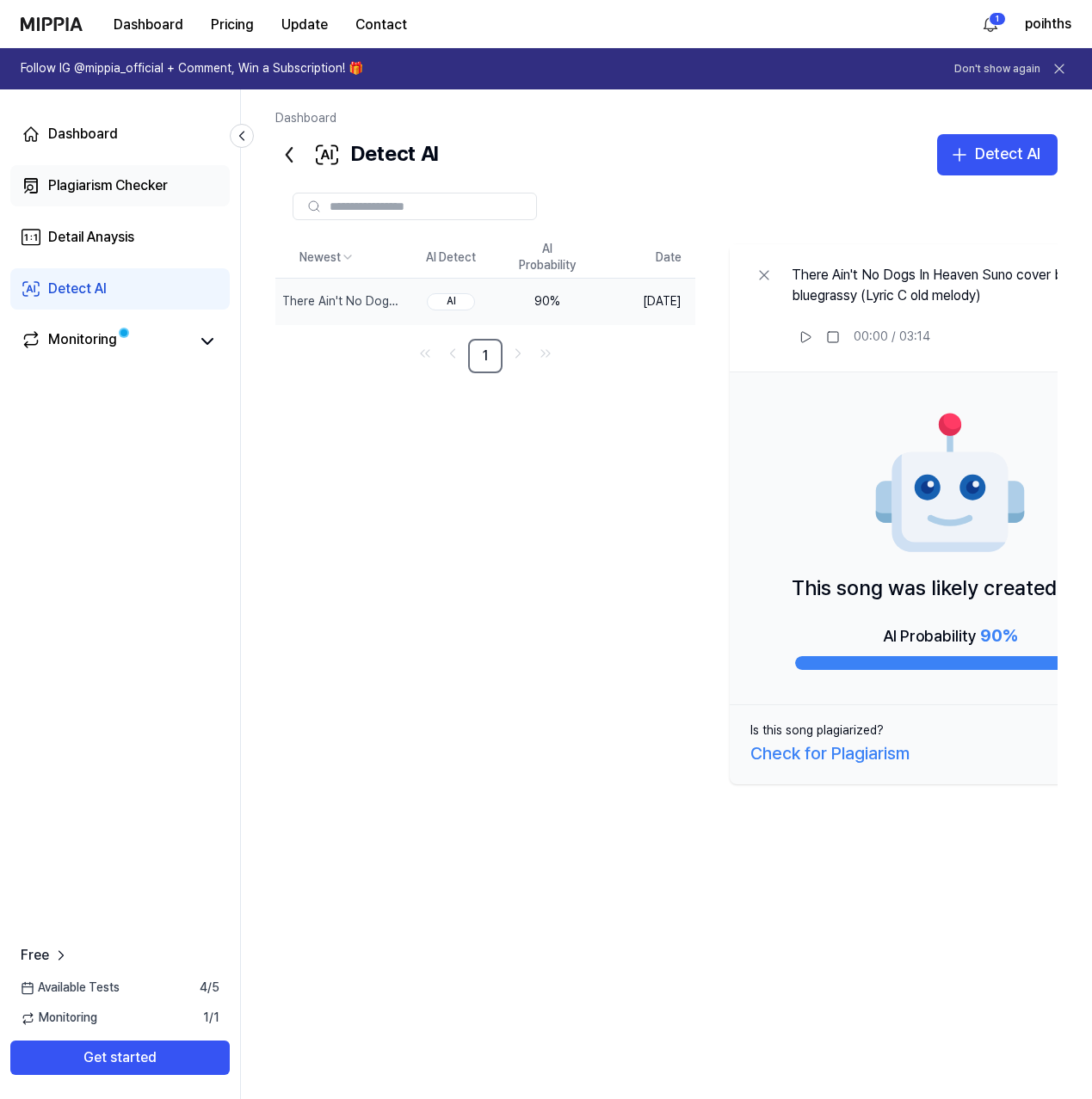
click at [97, 183] on div "Plagiarism Checker" at bounding box center [108, 186] width 119 height 21
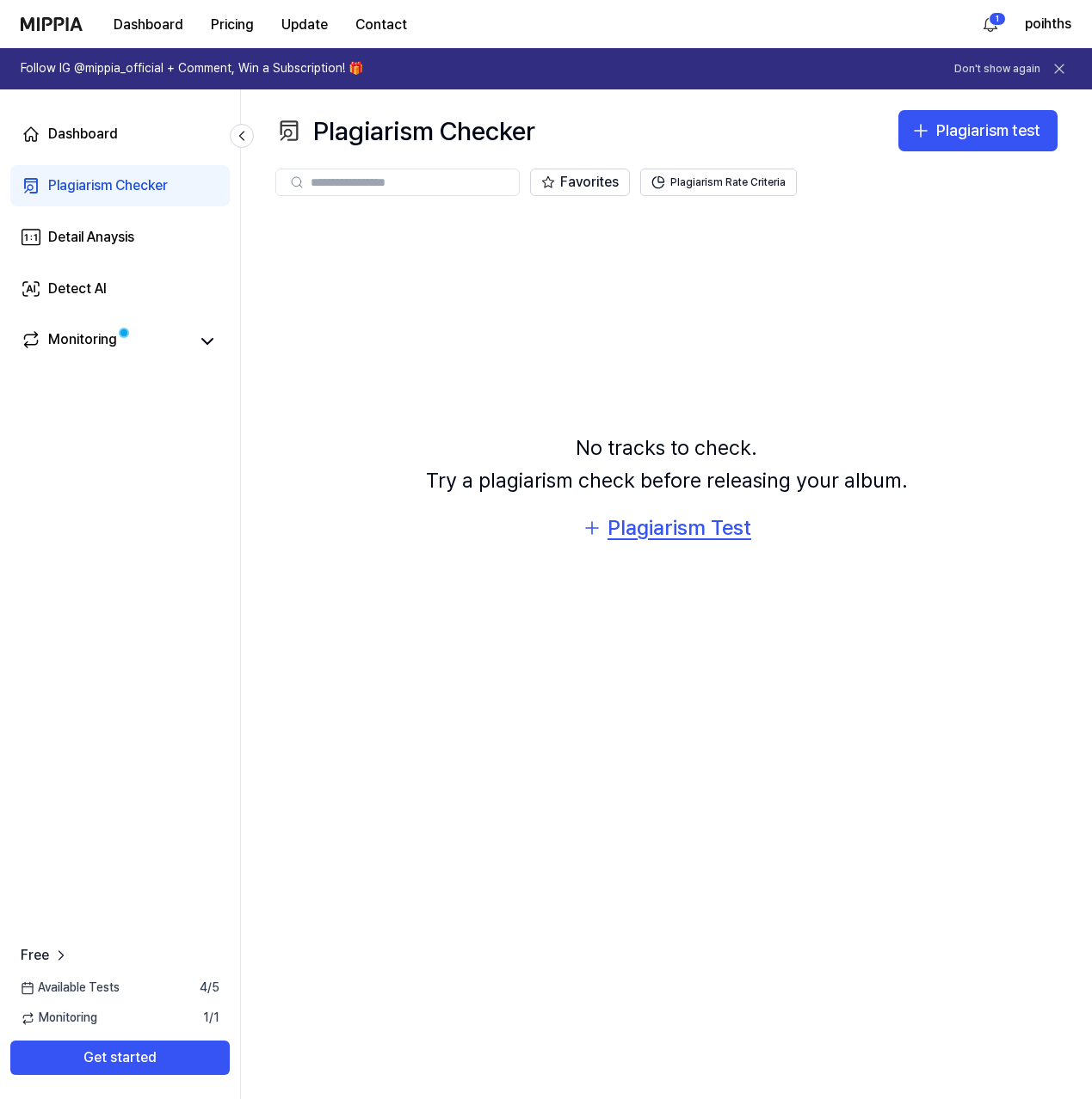
click at [676, 536] on div "Plagiarism Test" at bounding box center [679, 527] width 144 height 33
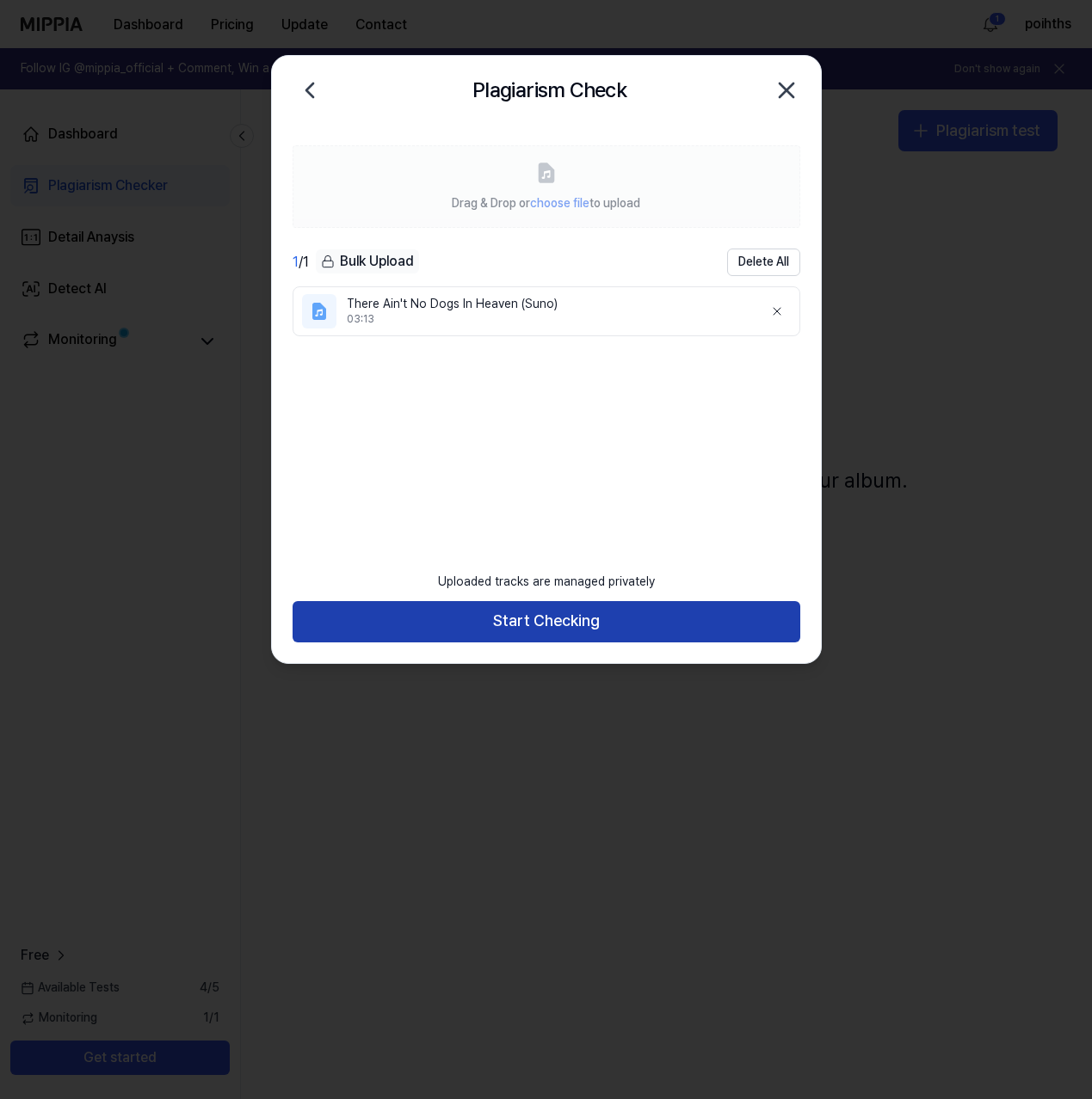
click at [575, 632] on button "Start Checking" at bounding box center [546, 621] width 508 height 41
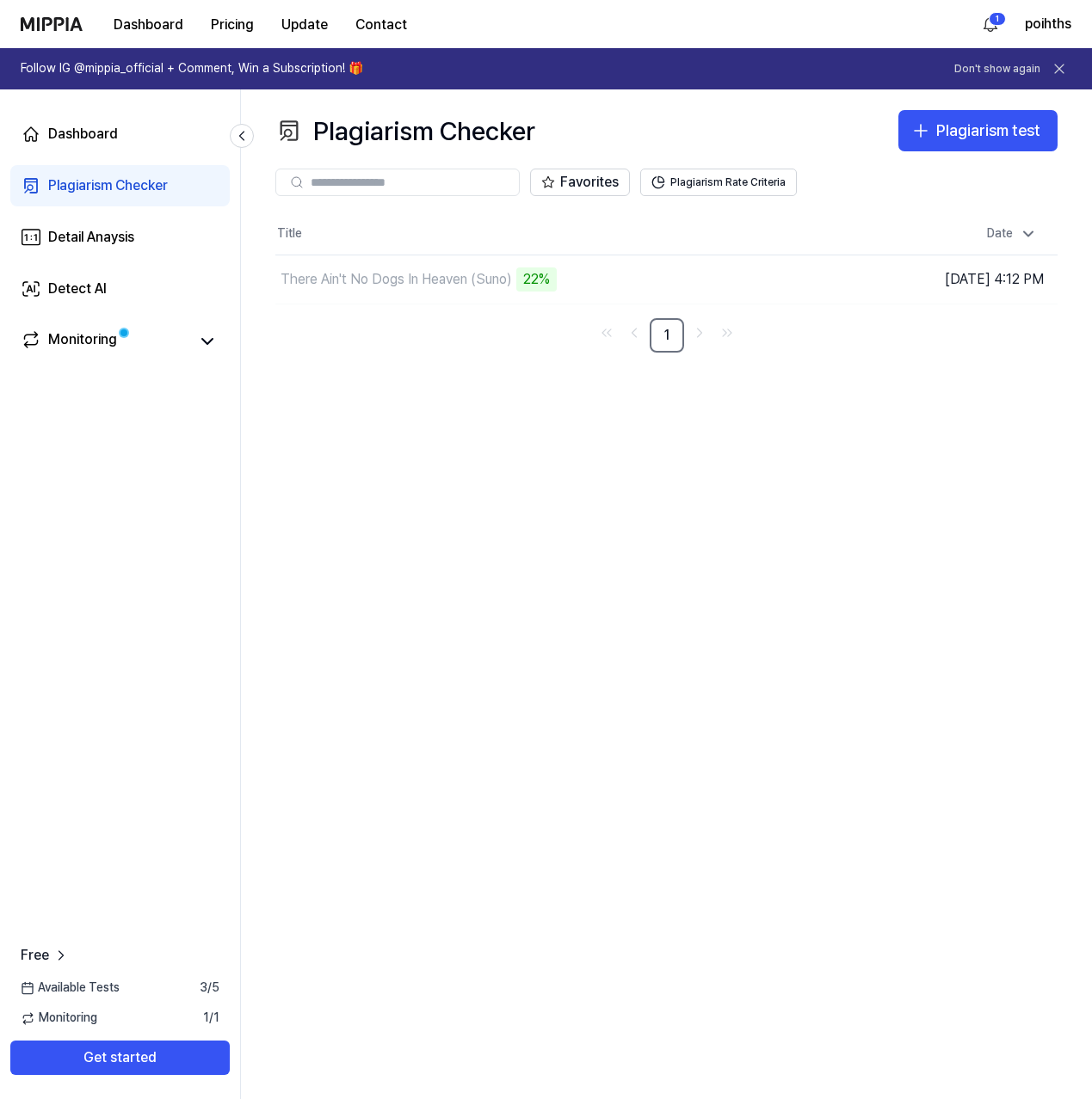
click at [1060, 71] on icon at bounding box center [1058, 68] width 8 height 8
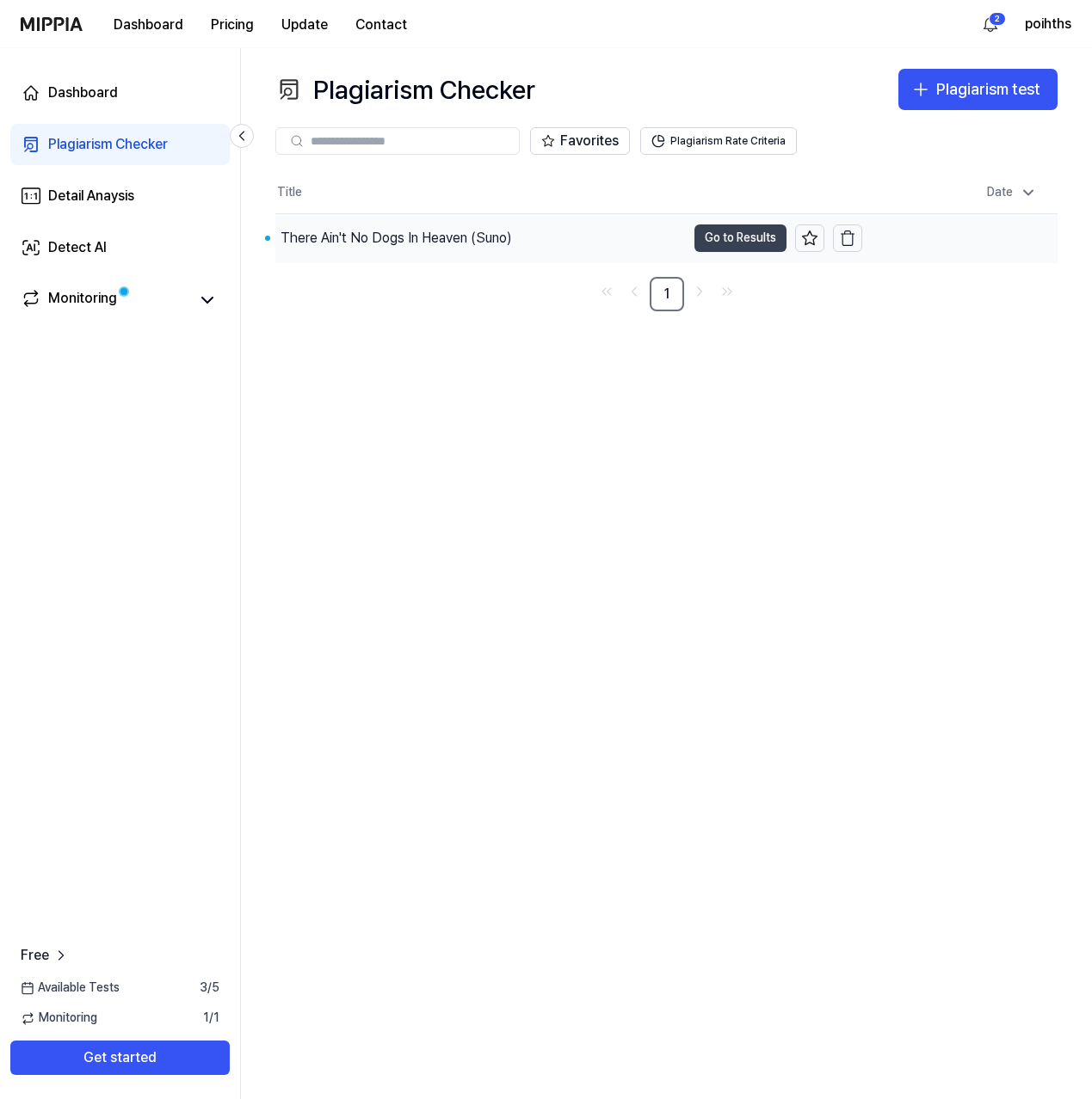
click at [750, 236] on button "Go to Results" at bounding box center [740, 238] width 92 height 27
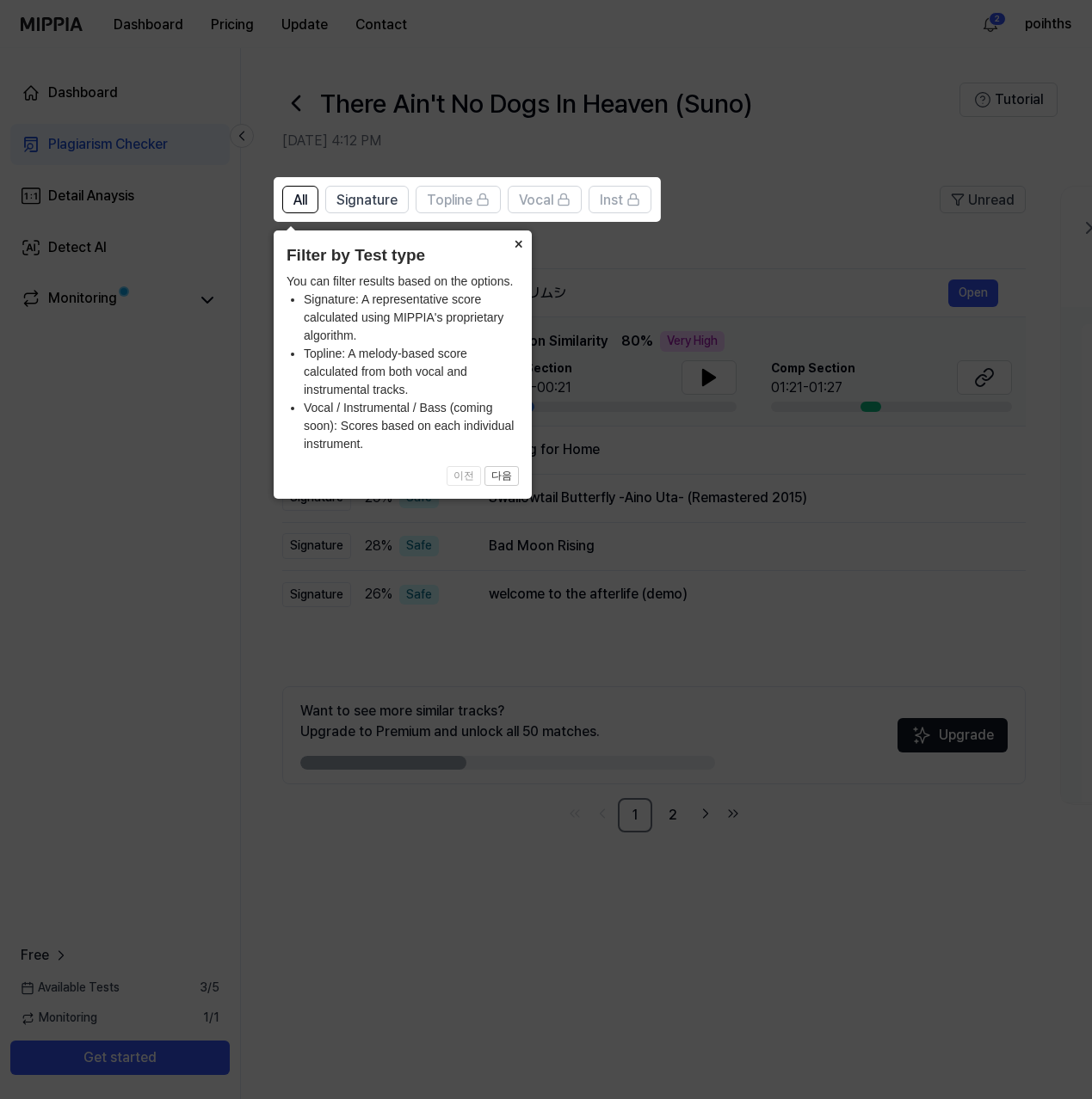
click at [521, 243] on button "×" at bounding box center [517, 243] width 27 height 24
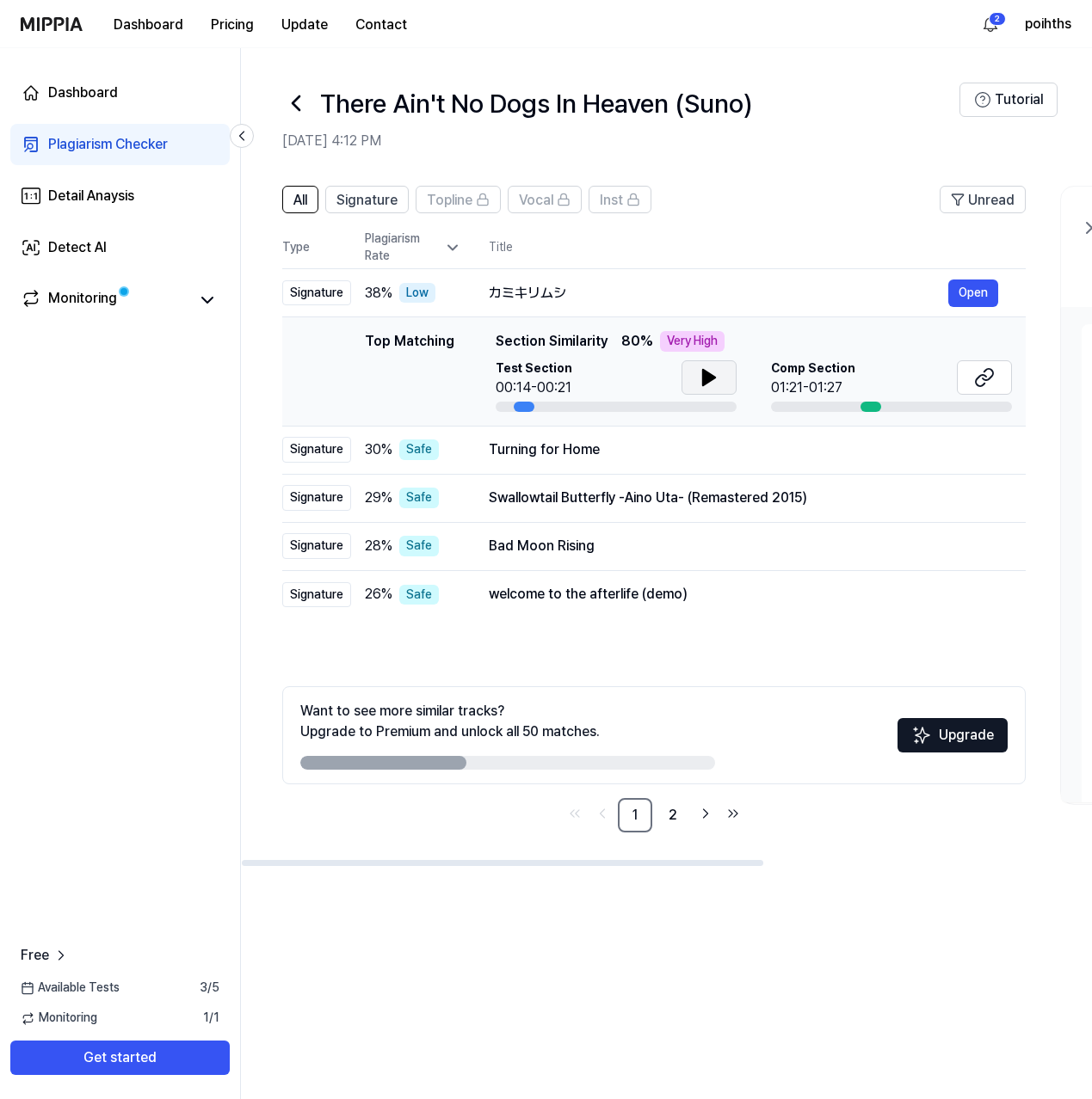
click at [708, 378] on icon at bounding box center [708, 377] width 12 height 16
click at [708, 378] on icon at bounding box center [708, 378] width 21 height 21
click at [871, 405] on div at bounding box center [871, 406] width 21 height 10
click at [975, 382] on icon at bounding box center [980, 381] width 10 height 11
